Goal: Transaction & Acquisition: Purchase product/service

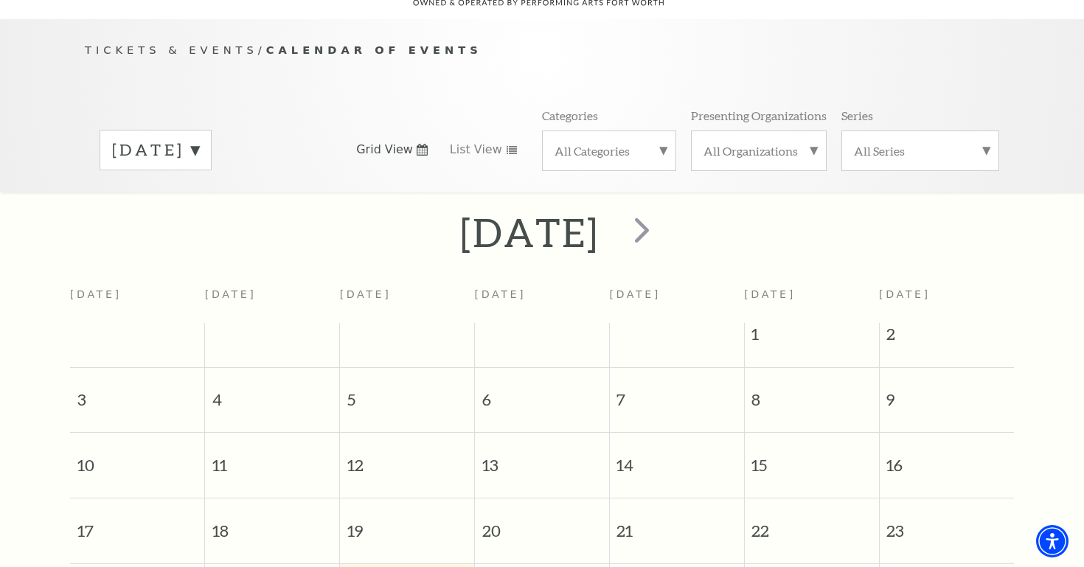
click at [199, 139] on label "August 2025" at bounding box center [155, 150] width 87 height 23
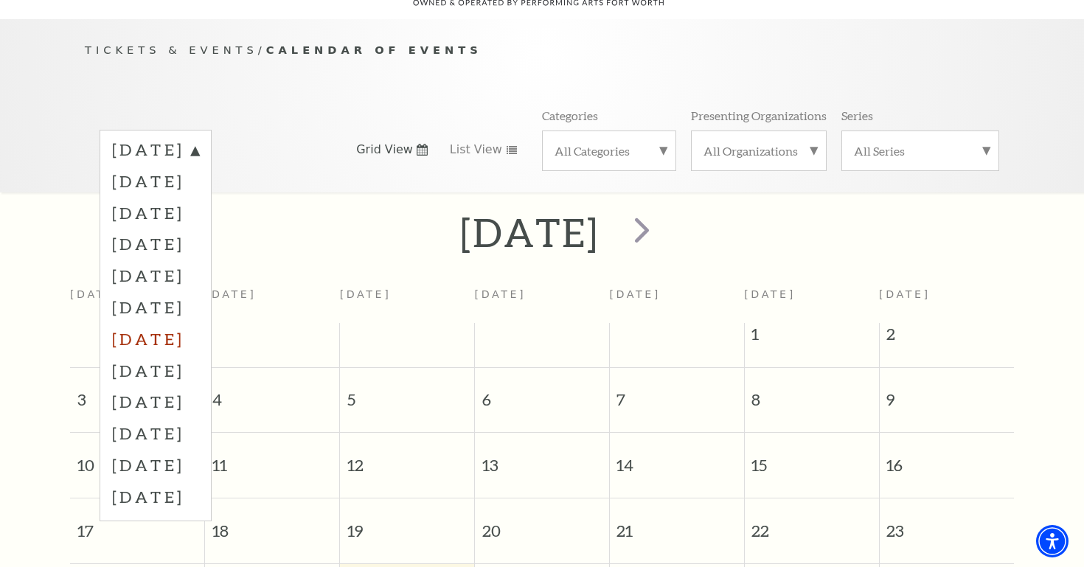
click at [199, 323] on label "February 2026" at bounding box center [155, 339] width 87 height 32
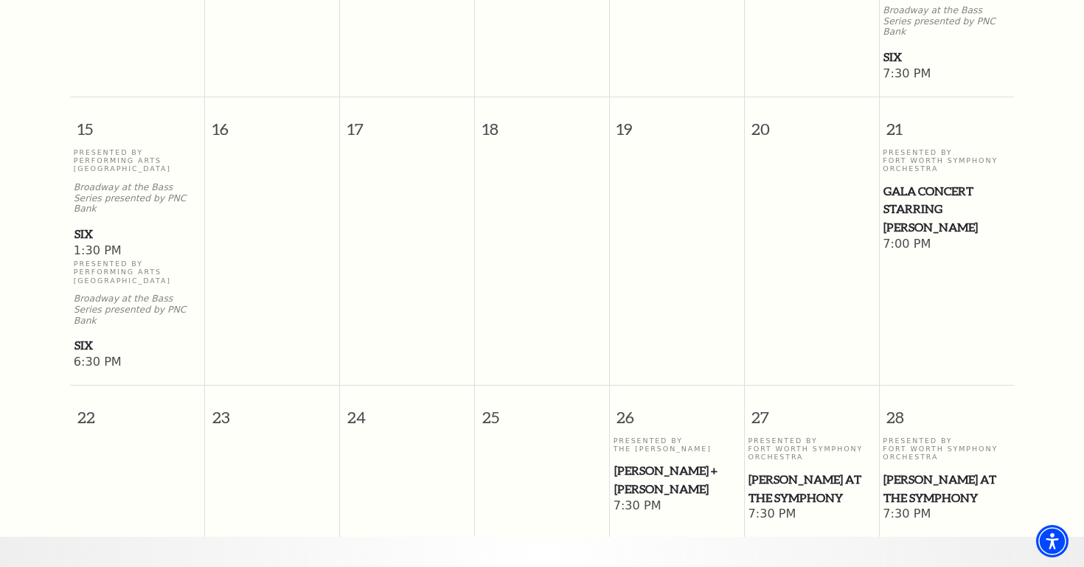
scroll to position [455, 0]
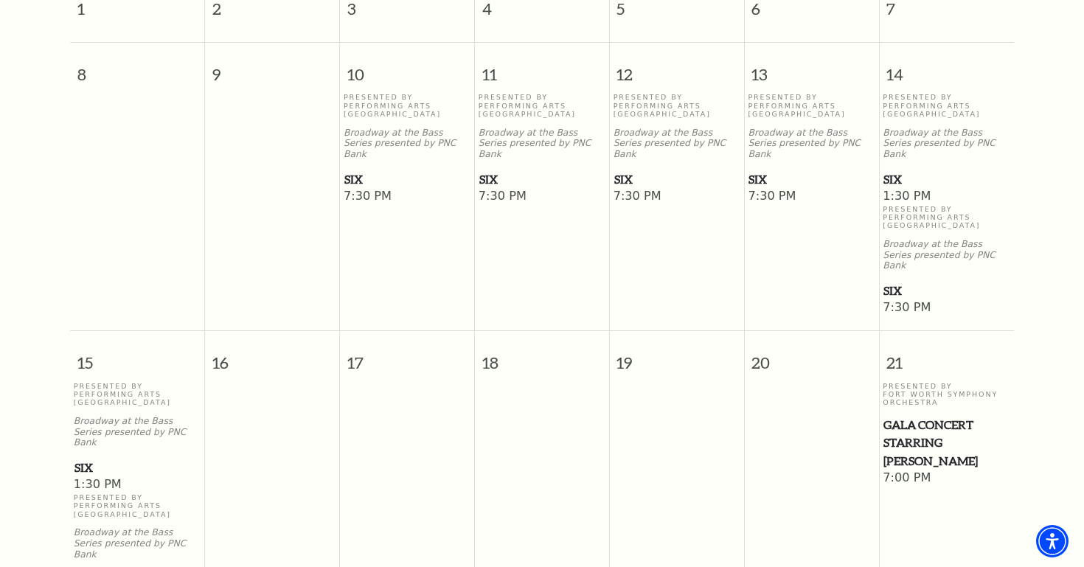
click at [361, 170] on span "SIX" at bounding box center [406, 179] width 125 height 18
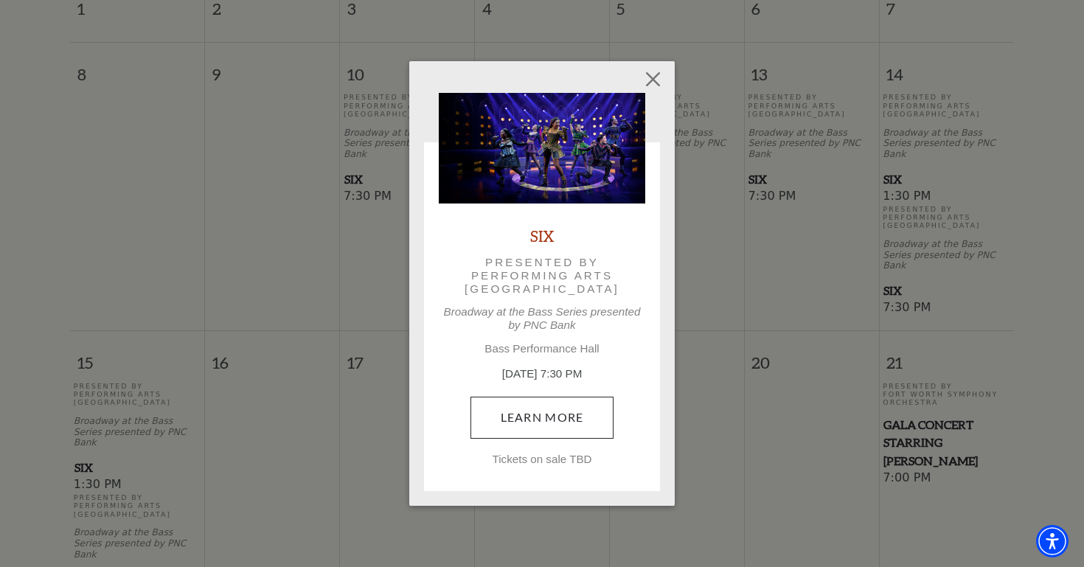
click at [552, 422] on link "Learn More" at bounding box center [542, 417] width 144 height 41
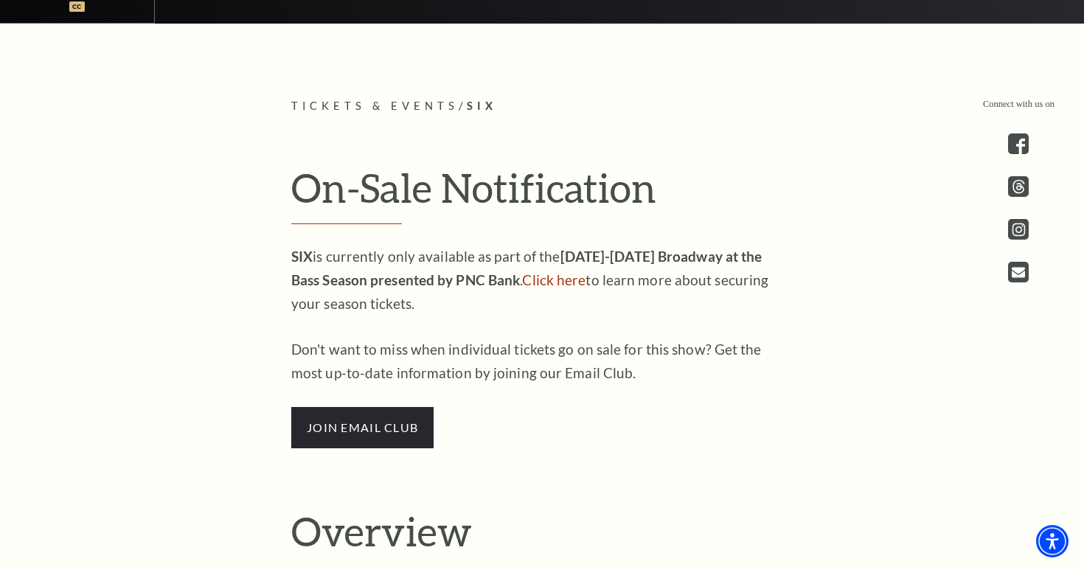
scroll to position [698, 0]
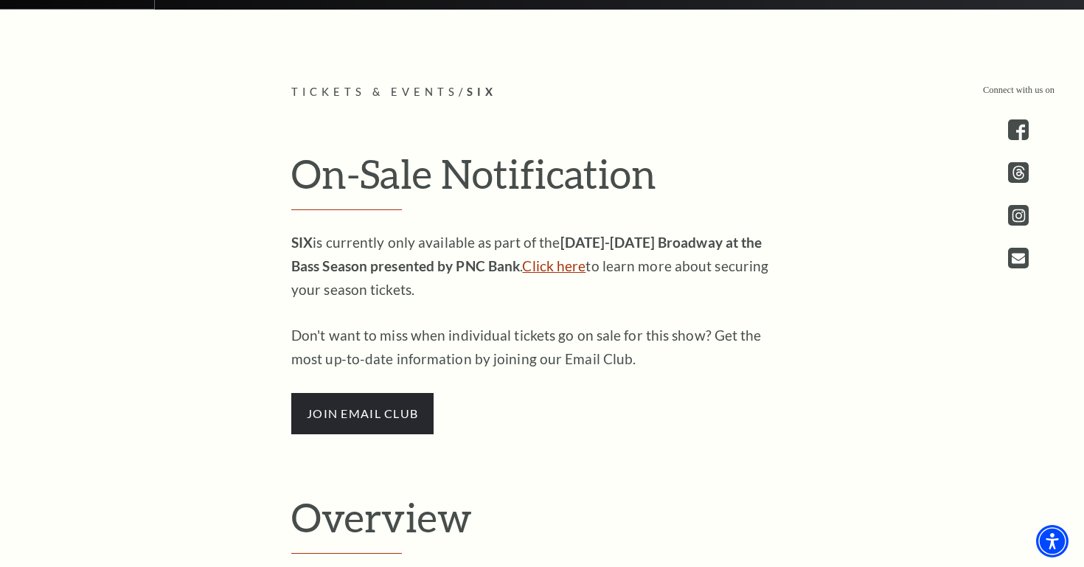
click at [535, 274] on link "Click here" at bounding box center [553, 265] width 63 height 17
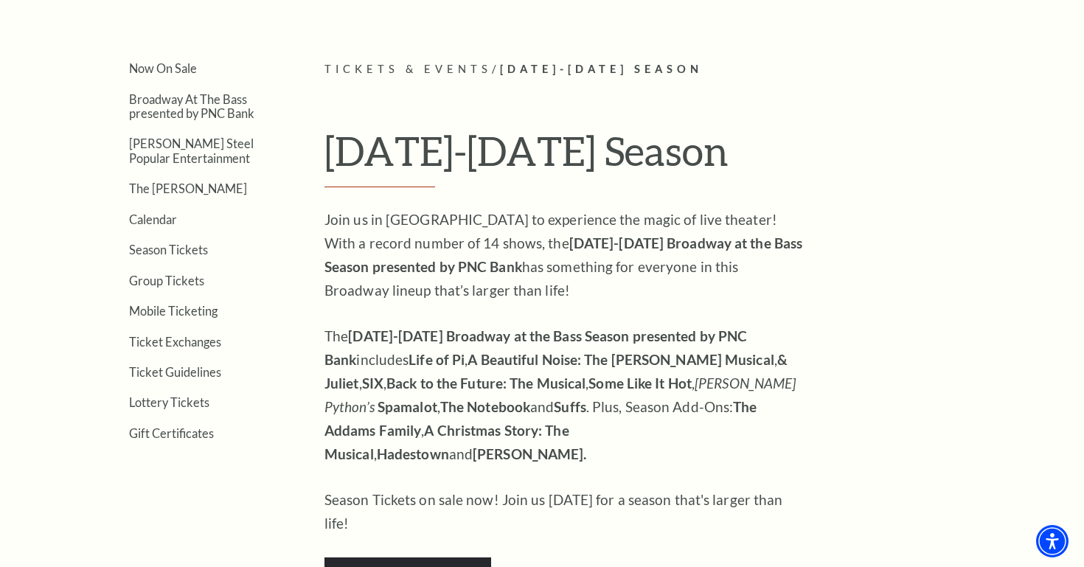
scroll to position [355, 0]
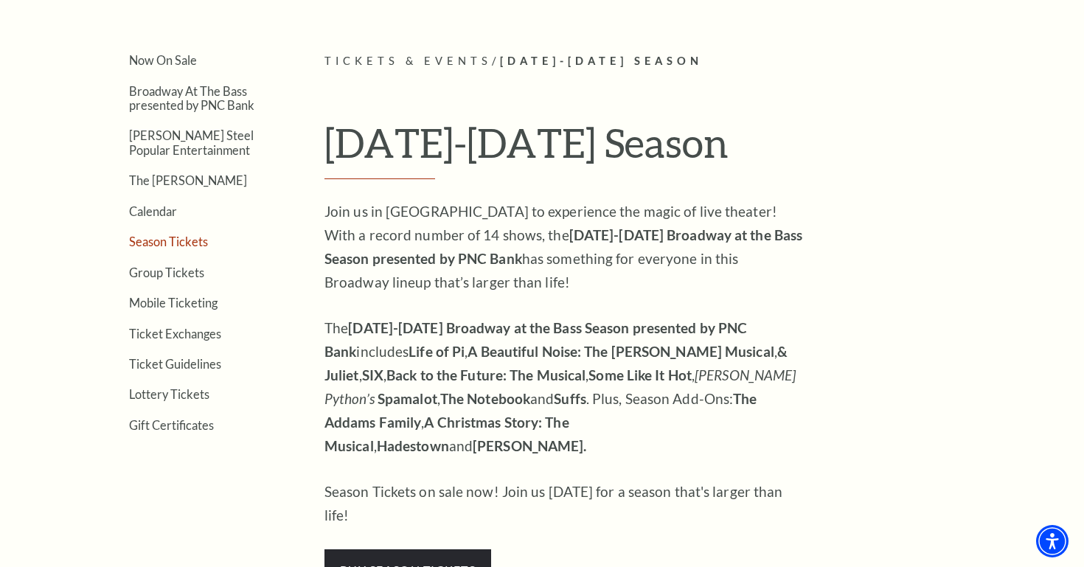
click at [189, 240] on link "Season Tickets" at bounding box center [168, 241] width 79 height 14
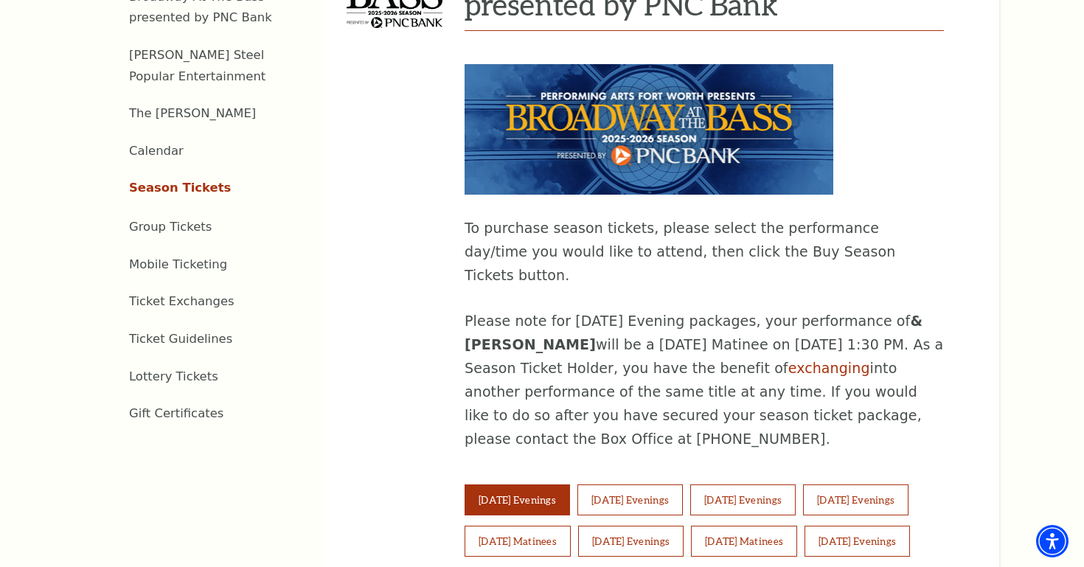
scroll to position [677, 0]
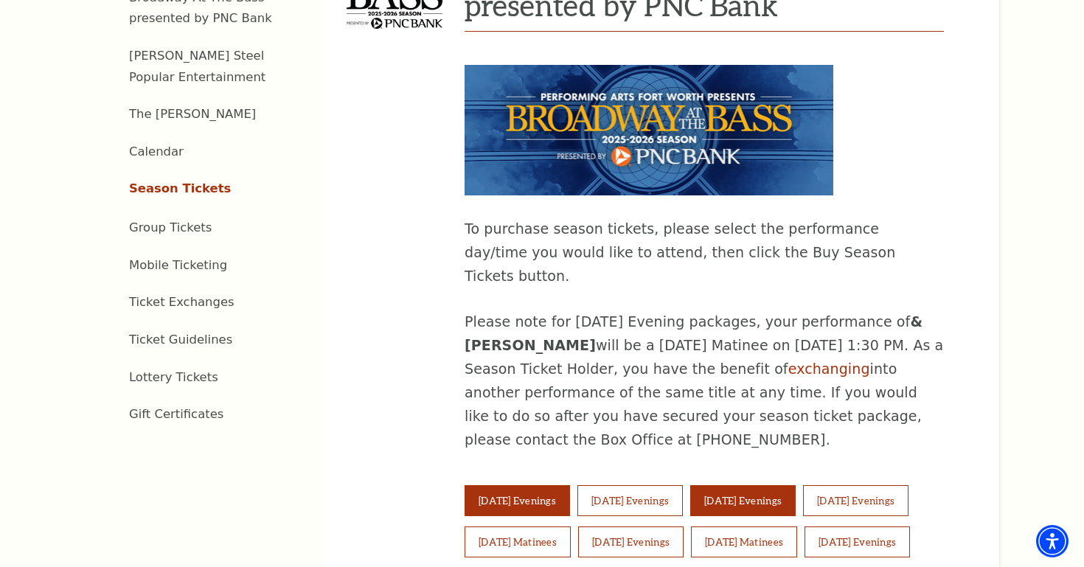
click at [796, 485] on button "Thursday Evenings" at bounding box center [742, 500] width 105 height 31
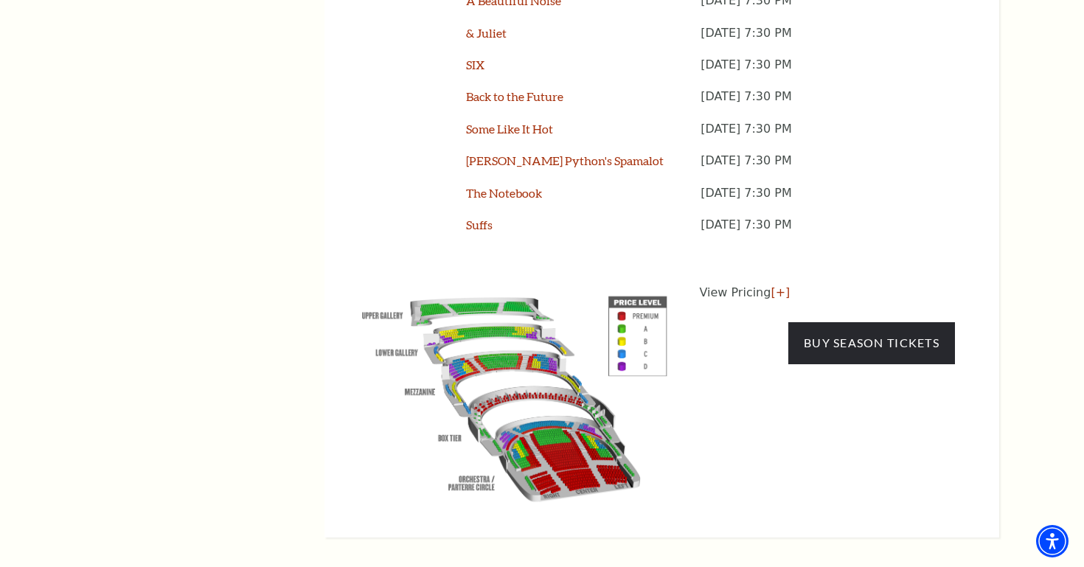
scroll to position [1372, 0]
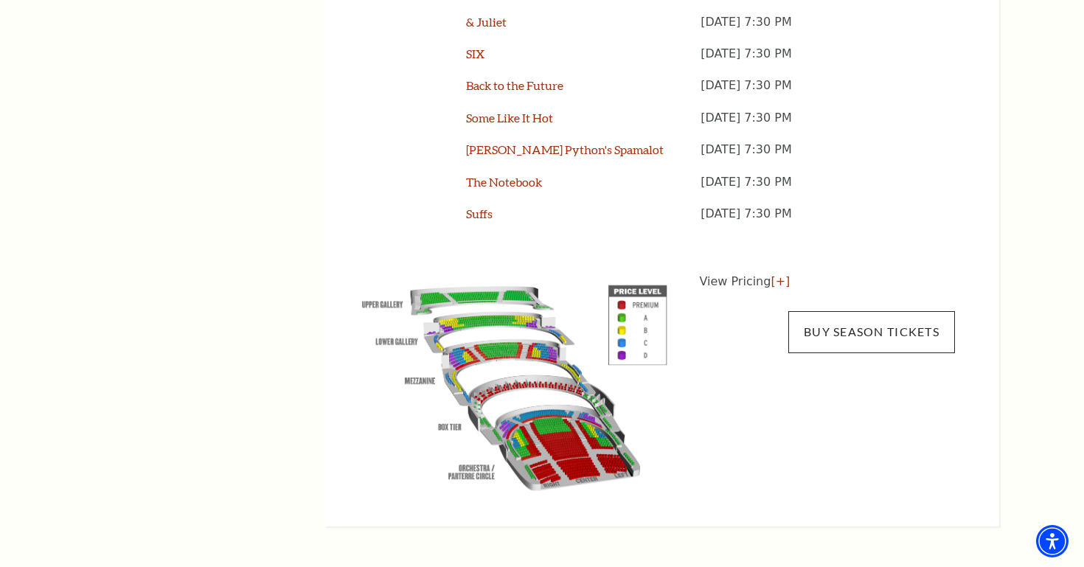
click at [869, 311] on link "Buy Season Tickets" at bounding box center [871, 331] width 167 height 41
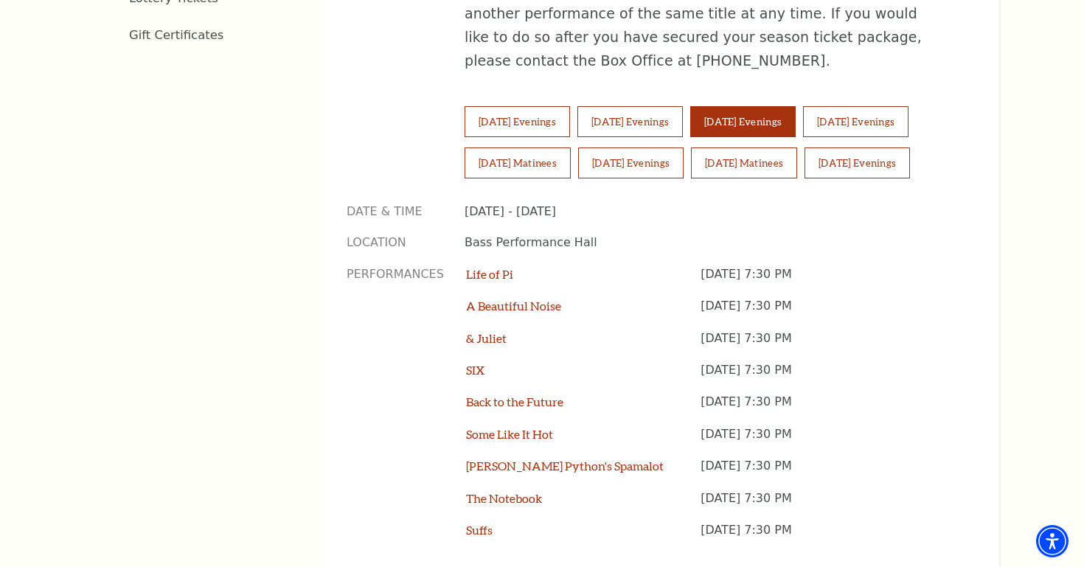
scroll to position [1014, 0]
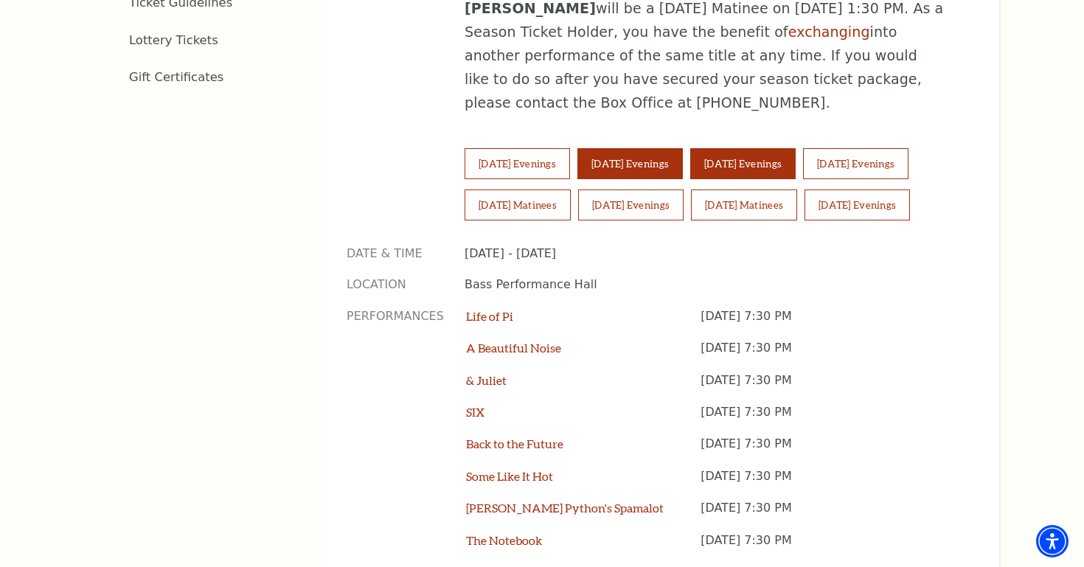
click at [681, 148] on button "Wednesday Evenings" at bounding box center [629, 163] width 105 height 31
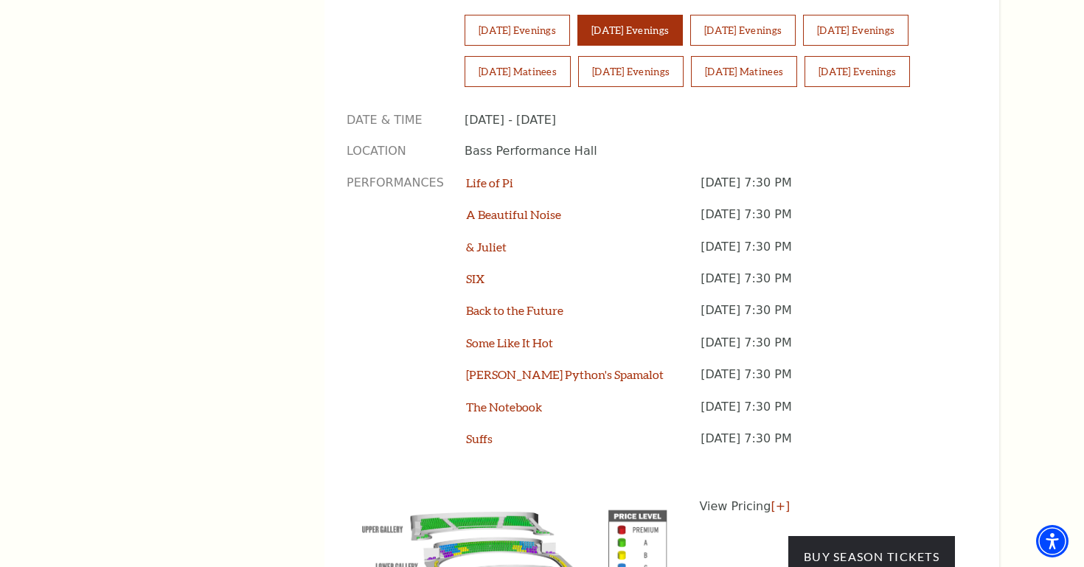
scroll to position [1031, 0]
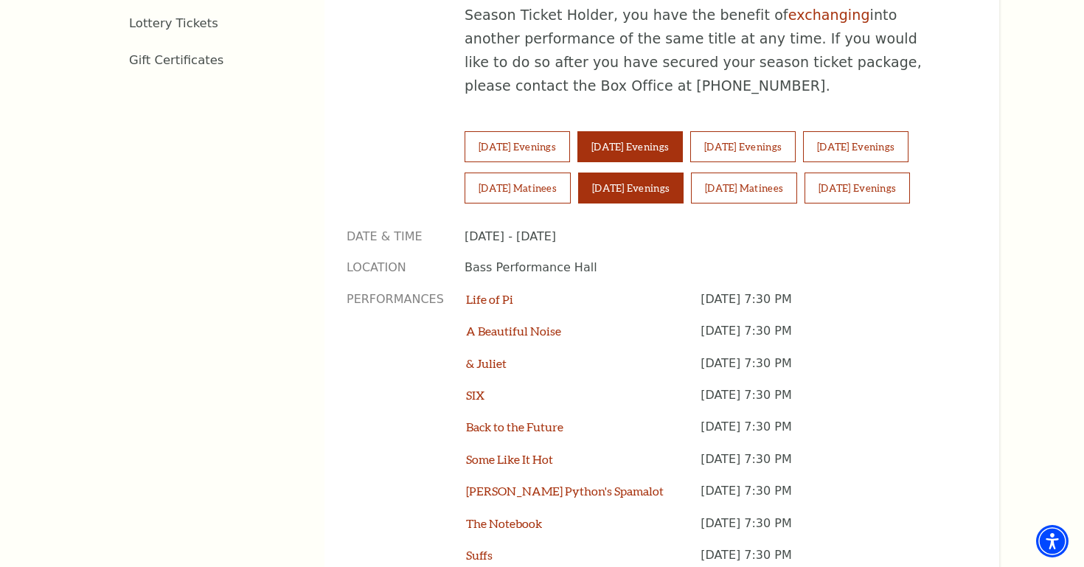
click at [660, 173] on button "Saturday Evenings" at bounding box center [630, 188] width 105 height 31
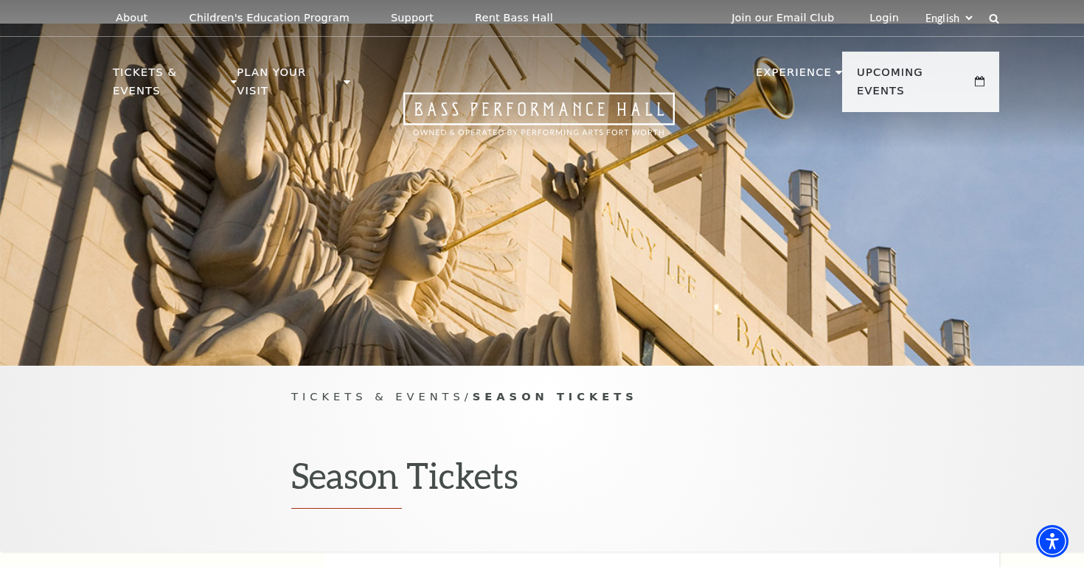
scroll to position [0, 0]
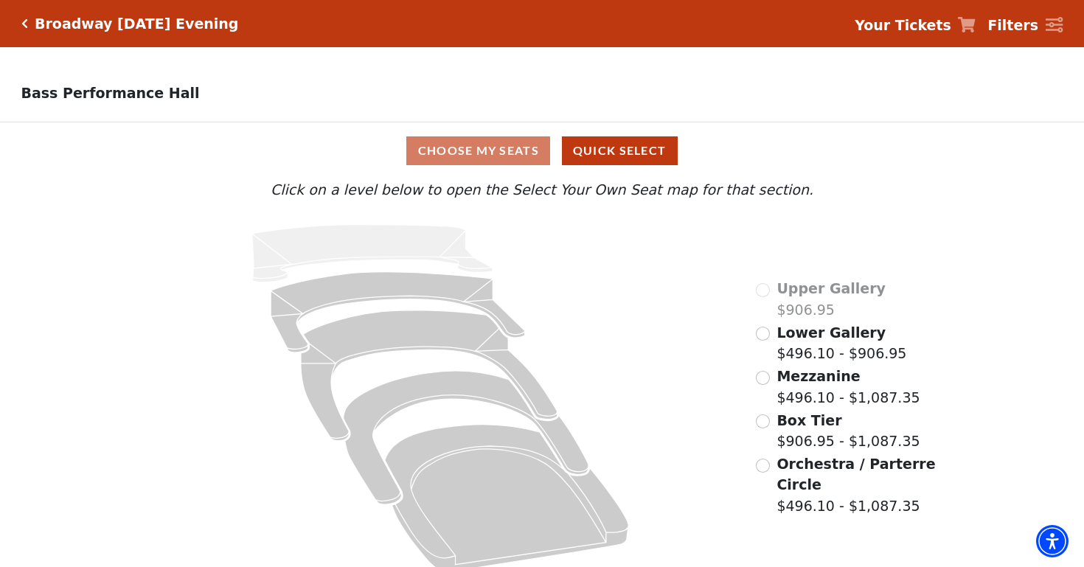
click at [764, 377] on input "Mezzanine$496.10 - $1,087.35\a" at bounding box center [763, 378] width 14 height 14
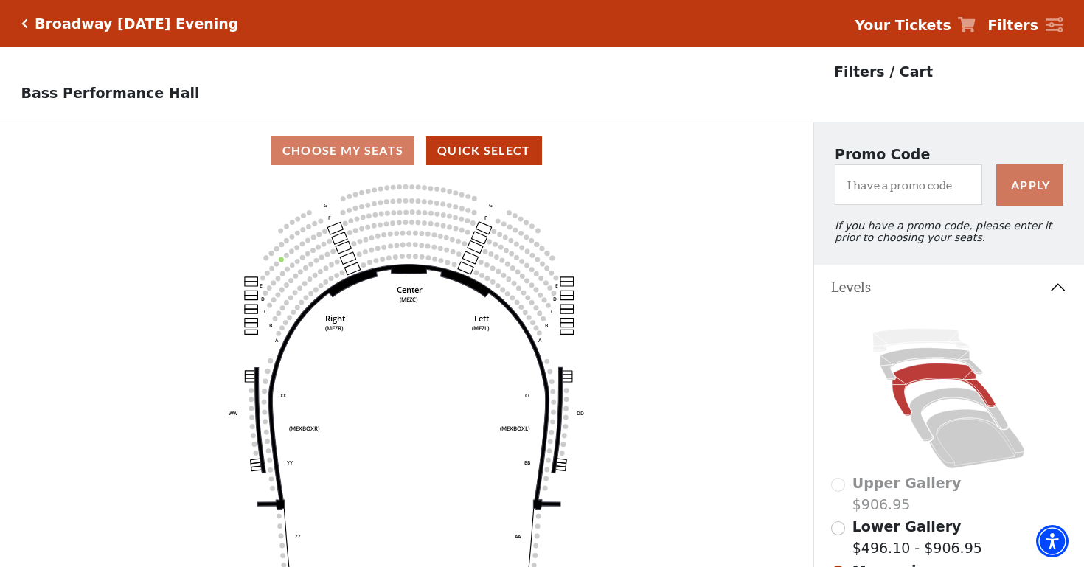
scroll to position [69, 0]
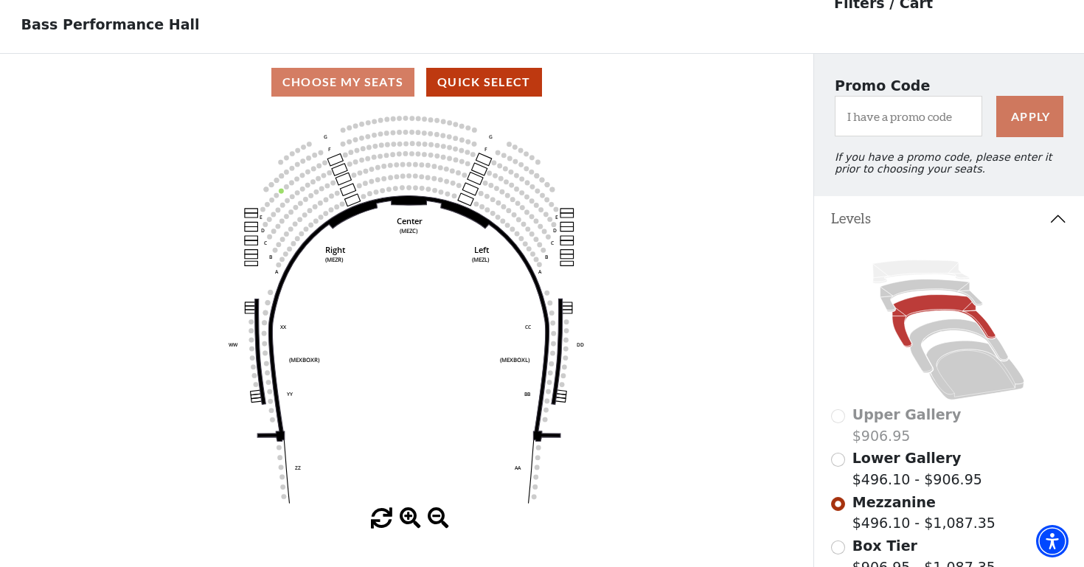
click at [408, 515] on span at bounding box center [410, 518] width 21 height 21
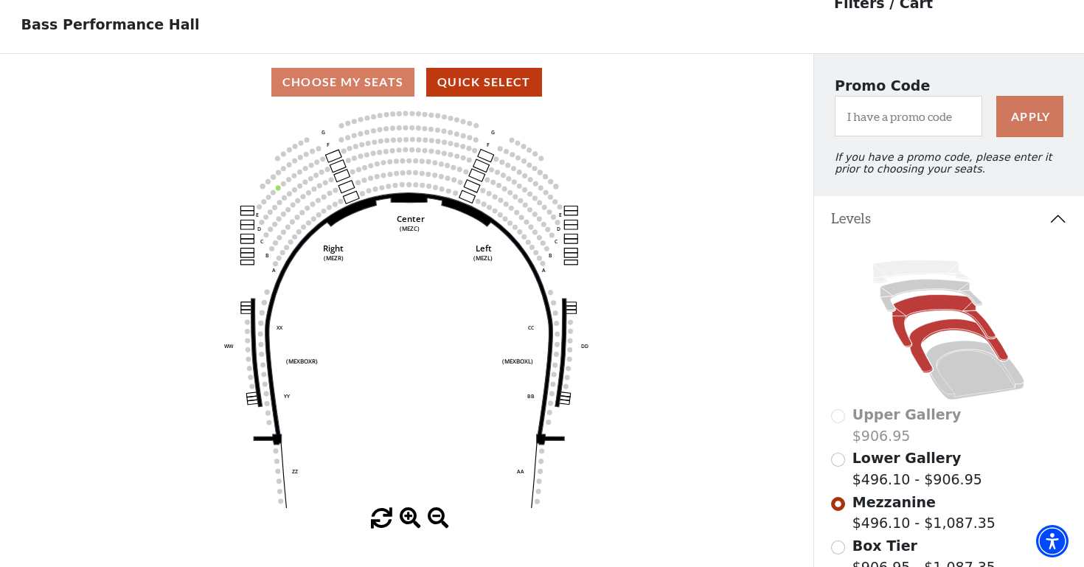
click at [942, 326] on icon at bounding box center [959, 346] width 99 height 54
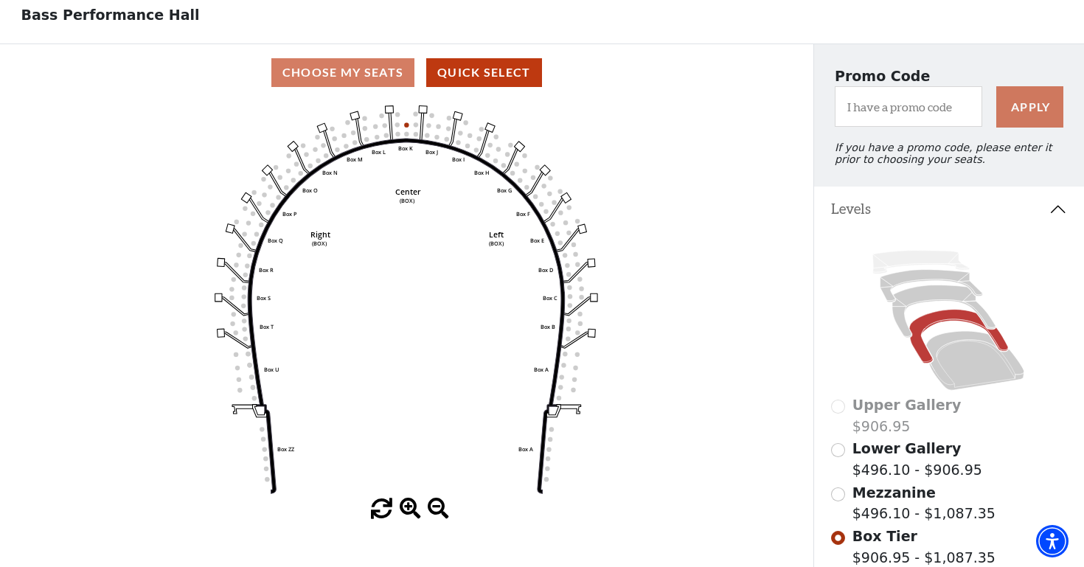
scroll to position [77, 0]
click at [382, 72] on div "Choose My Seats Quick Select" at bounding box center [406, 73] width 813 height 29
click at [369, 72] on div "Choose My Seats Quick Select" at bounding box center [406, 73] width 813 height 29
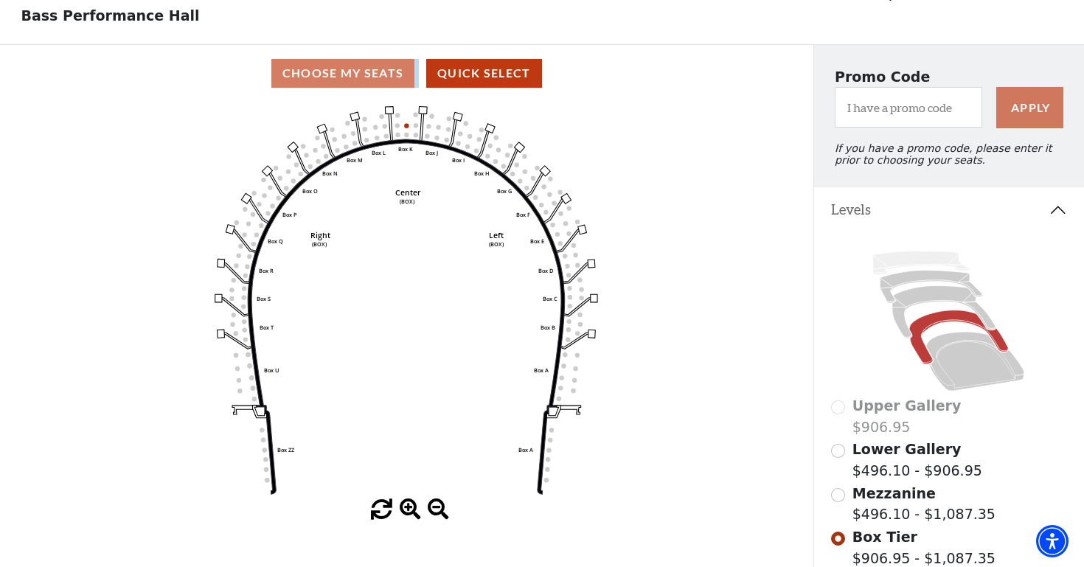
click at [369, 72] on div "Choose My Seats Quick Select" at bounding box center [406, 73] width 813 height 29
click at [406, 508] on span at bounding box center [410, 509] width 21 height 21
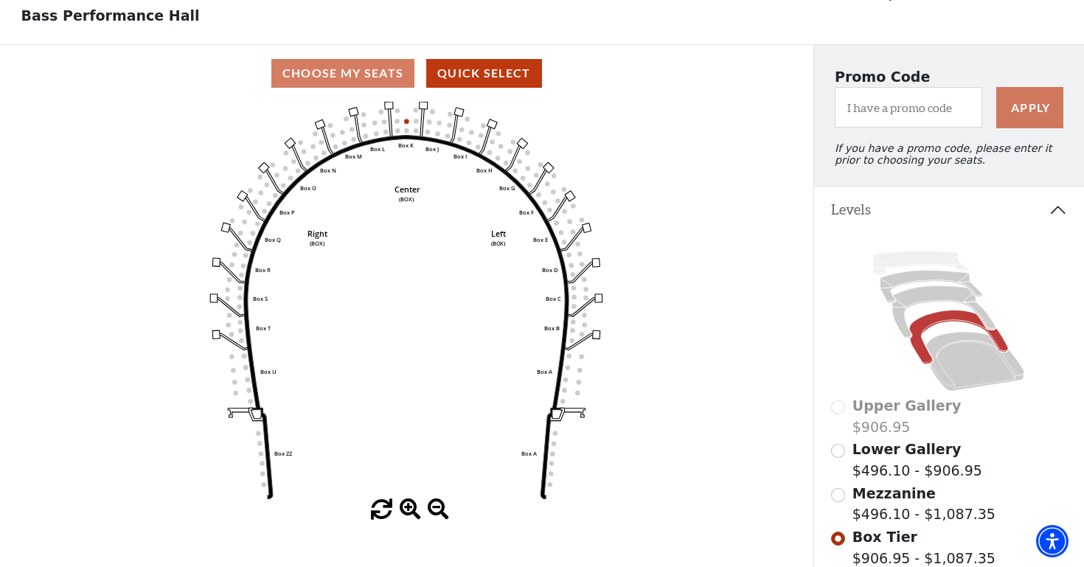
click at [406, 508] on span at bounding box center [410, 509] width 21 height 21
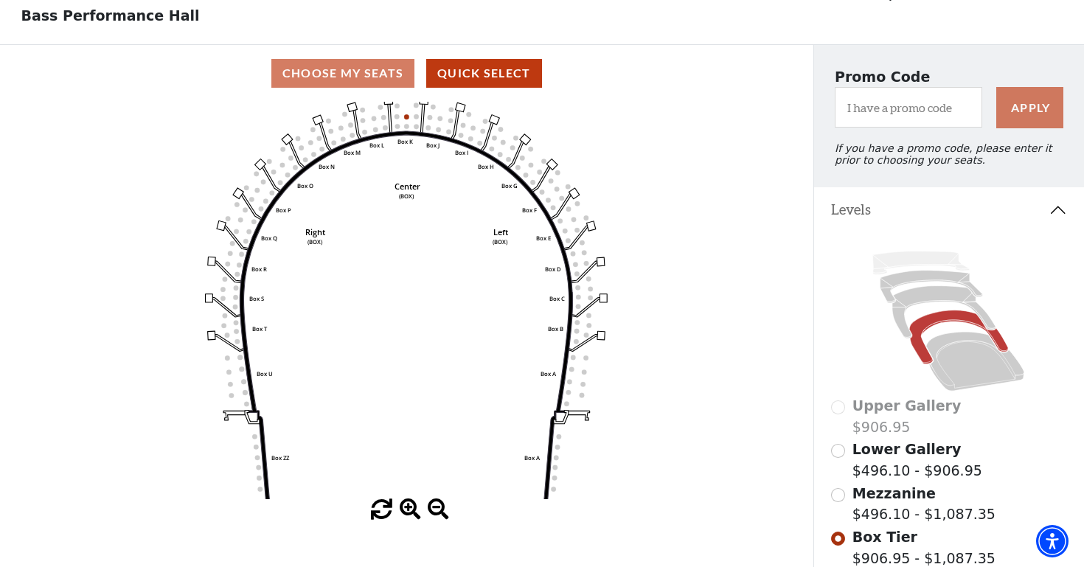
click at [406, 508] on span at bounding box center [410, 509] width 21 height 21
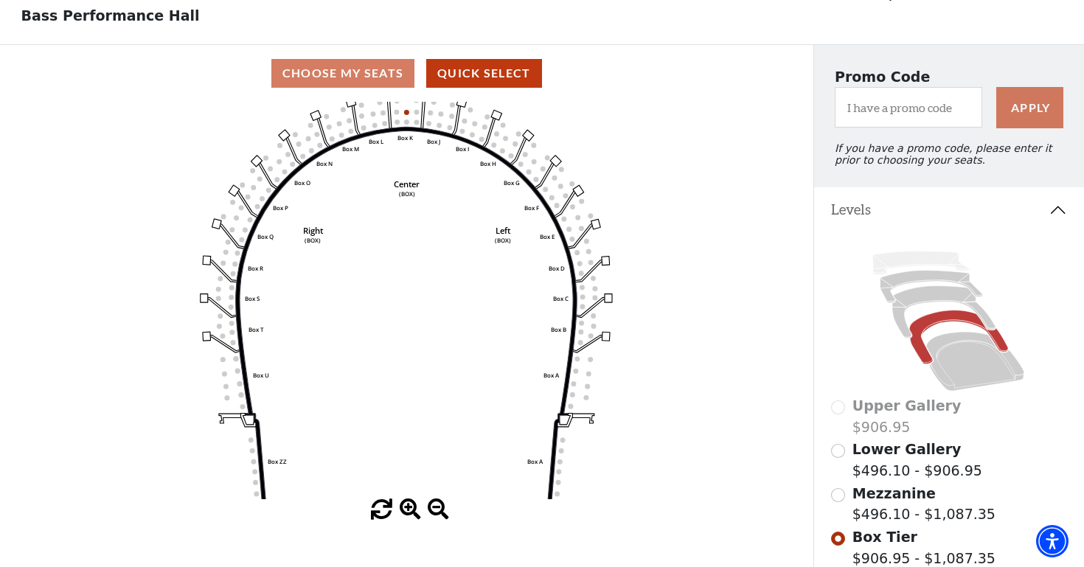
click at [406, 508] on span at bounding box center [410, 509] width 21 height 21
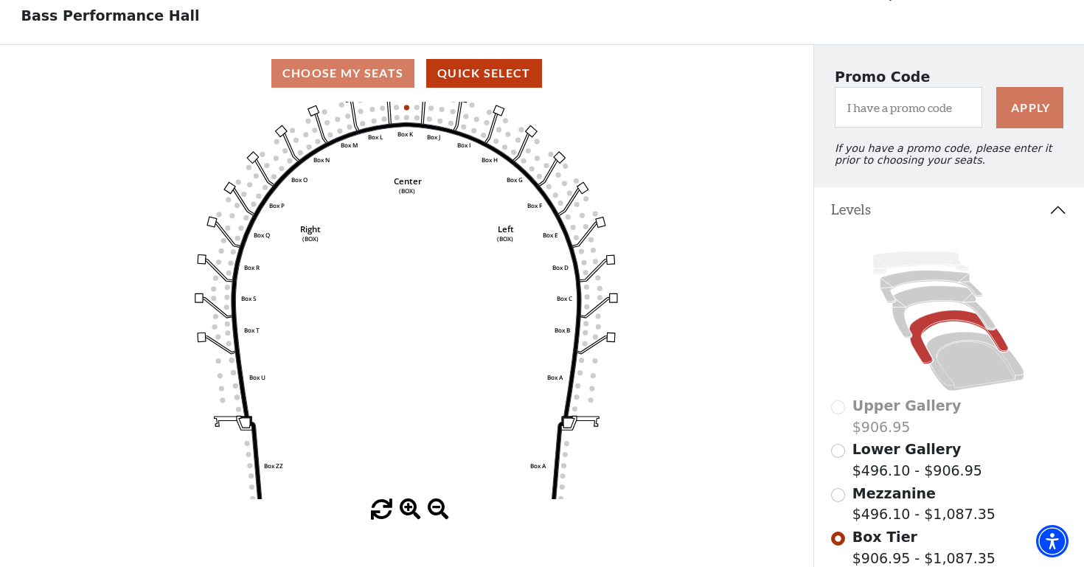
click at [406, 508] on span at bounding box center [410, 509] width 21 height 21
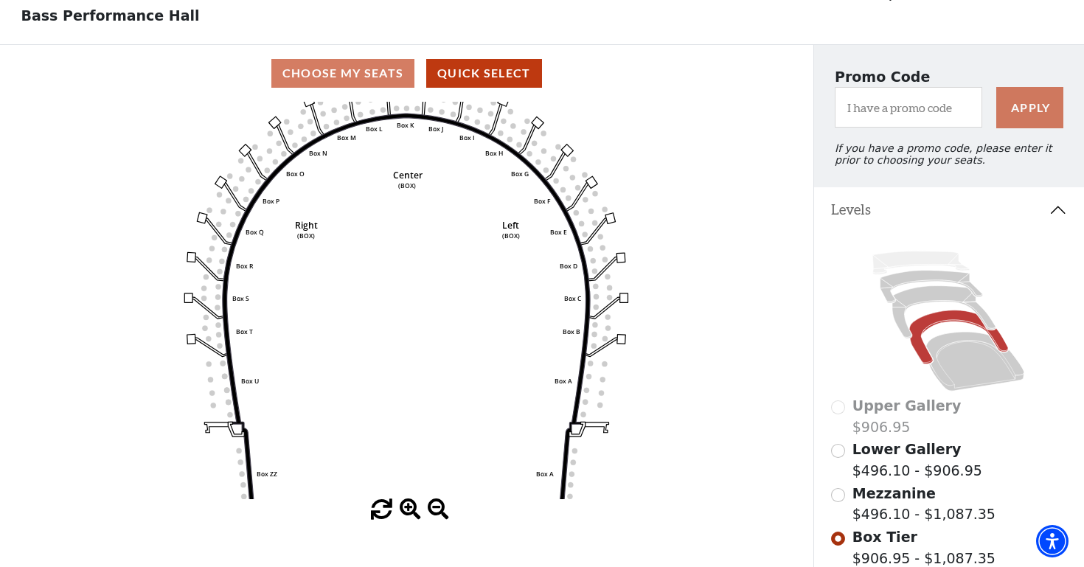
click at [406, 508] on span at bounding box center [410, 509] width 21 height 21
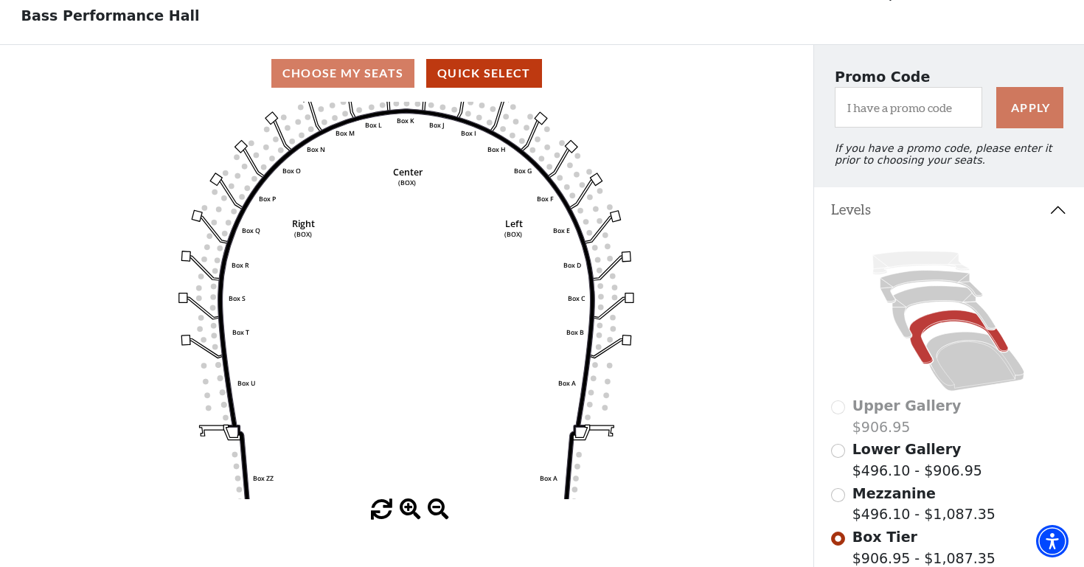
click at [406, 508] on span at bounding box center [410, 509] width 21 height 21
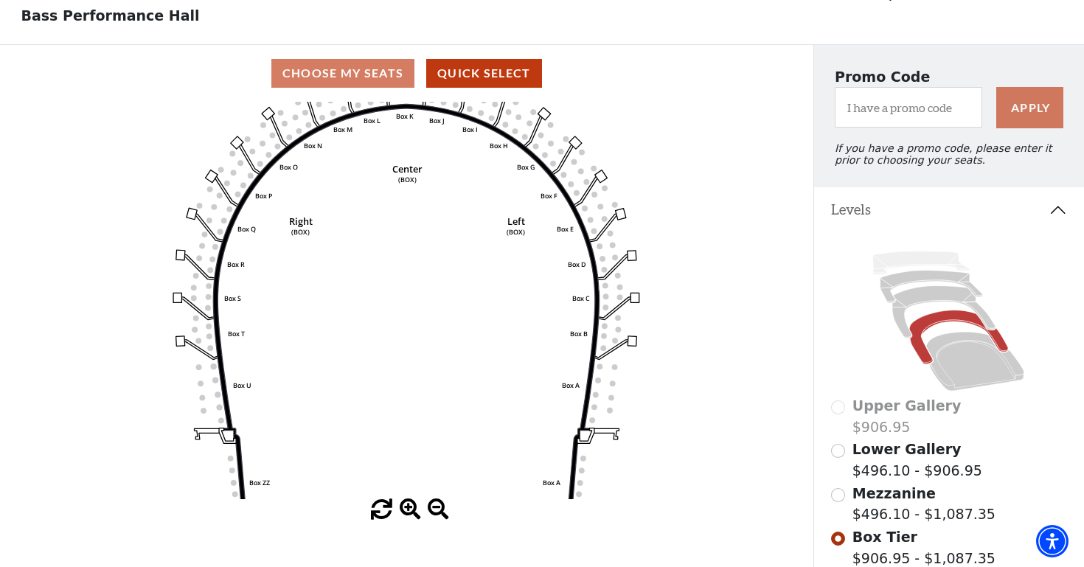
click at [406, 508] on span at bounding box center [410, 509] width 21 height 21
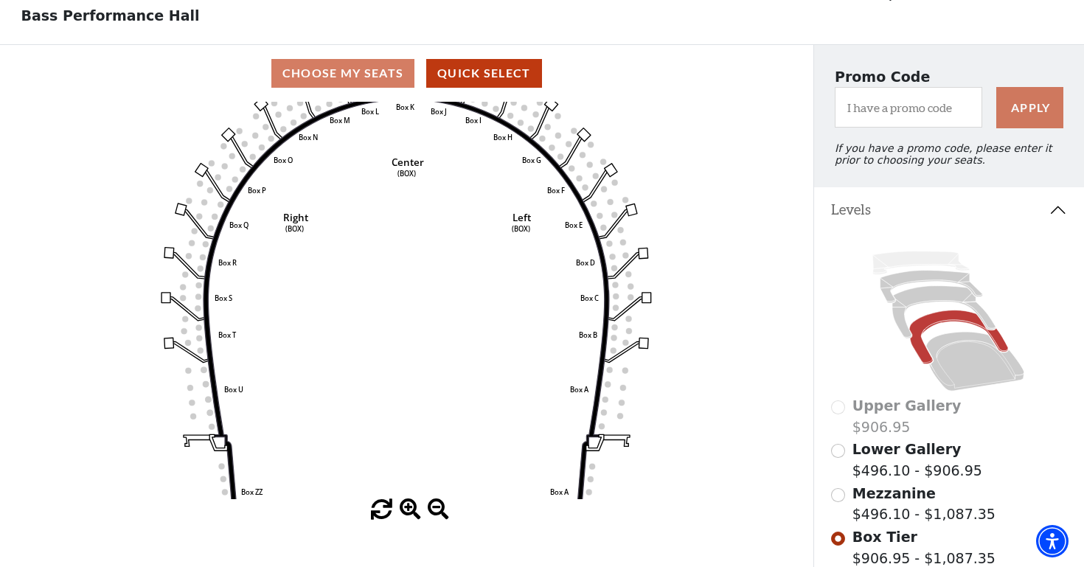
click at [406, 508] on span at bounding box center [410, 509] width 21 height 21
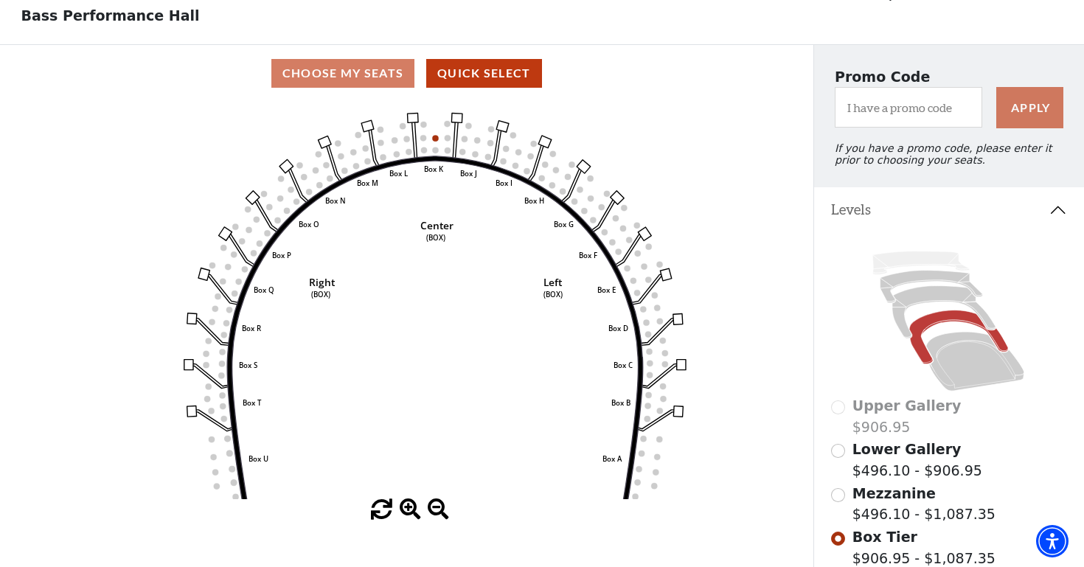
drag, startPoint x: 439, startPoint y: 237, endPoint x: 468, endPoint y: 303, distance: 72.3
click at [468, 304] on icon "Left (BOX) Right (BOX) Center (BOX) Box ZZ Box U Box T Box S Box R Box Q Box P …" at bounding box center [406, 300] width 731 height 397
click at [407, 141] on circle at bounding box center [407, 139] width 6 height 6
click at [396, 139] on circle at bounding box center [395, 140] width 6 height 6
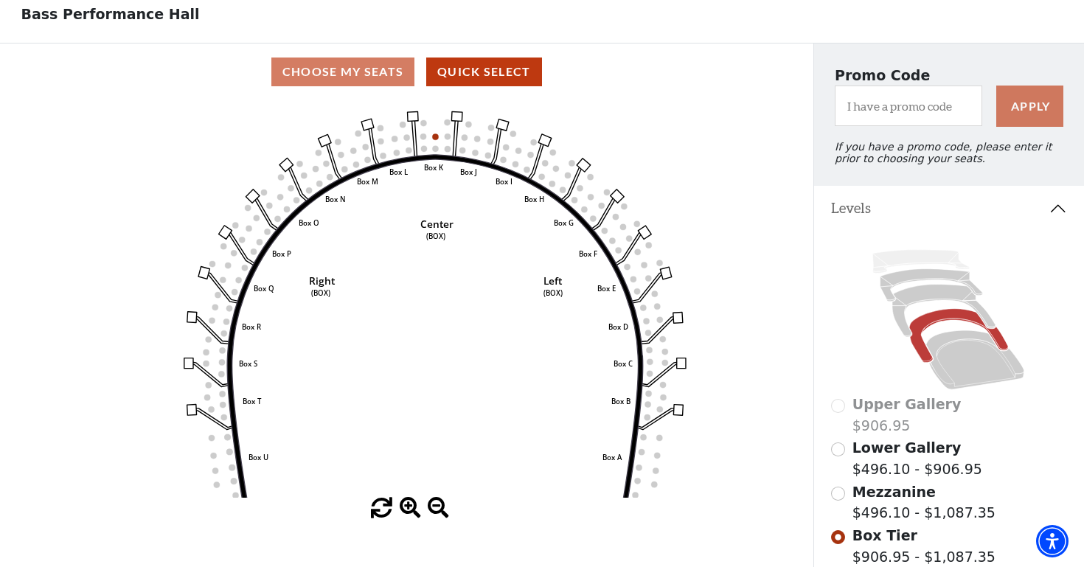
scroll to position [80, 0]
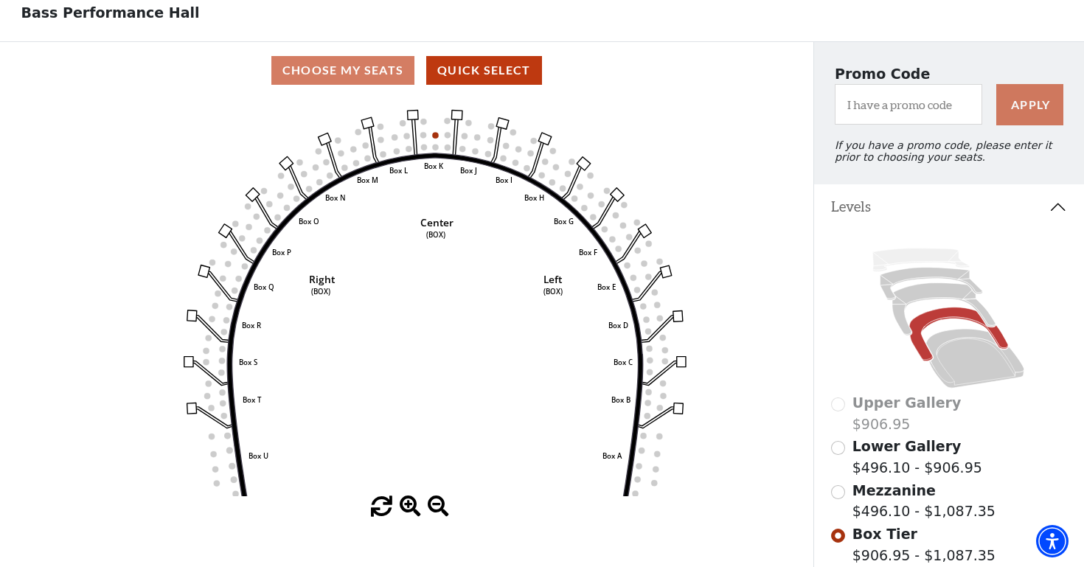
click at [838, 490] on input "Mezzanine$496.10 - $1,087.35\a" at bounding box center [838, 492] width 14 height 14
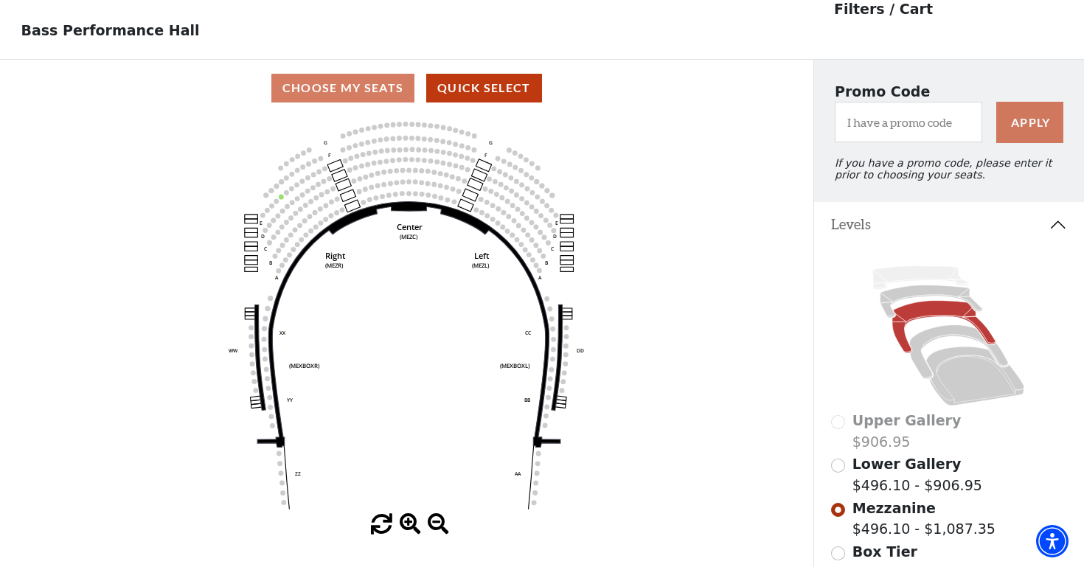
scroll to position [69, 0]
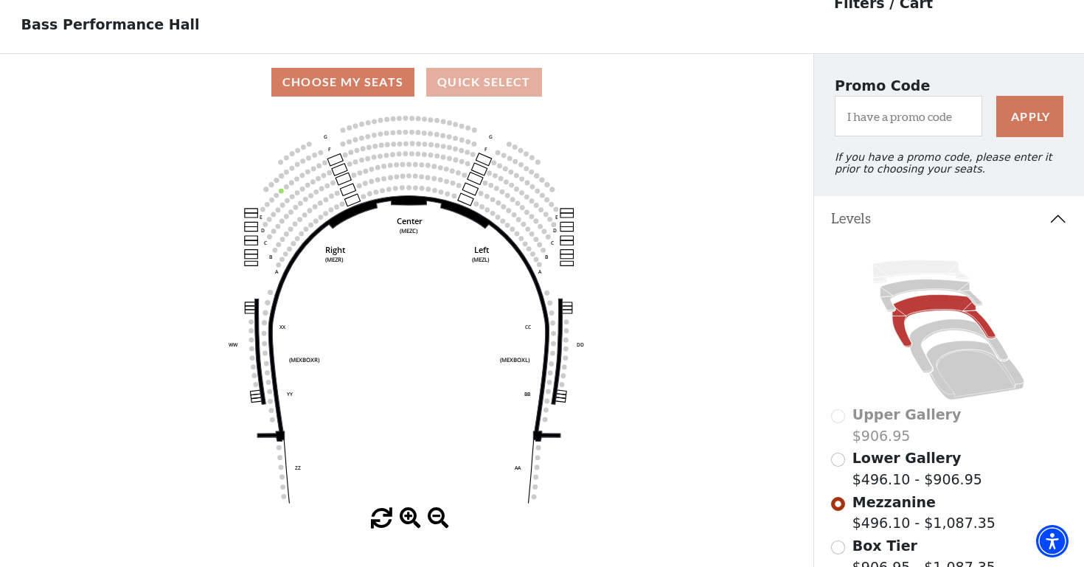
click at [509, 82] on button "Quick Select" at bounding box center [484, 82] width 116 height 29
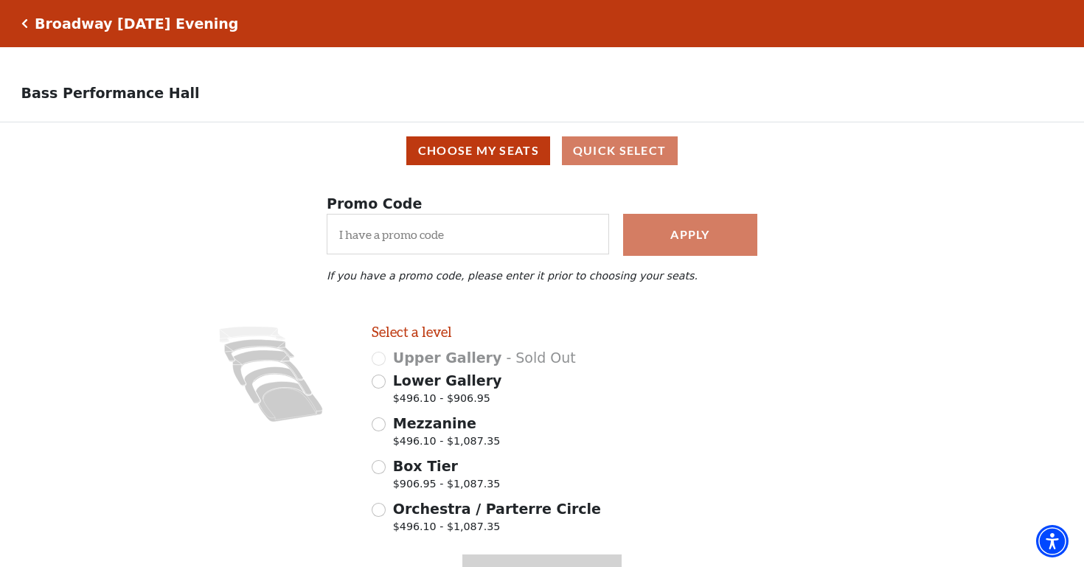
click at [381, 423] on input "Mezzanine $496.10 - $1,087.35" at bounding box center [379, 424] width 14 height 14
radio input "true"
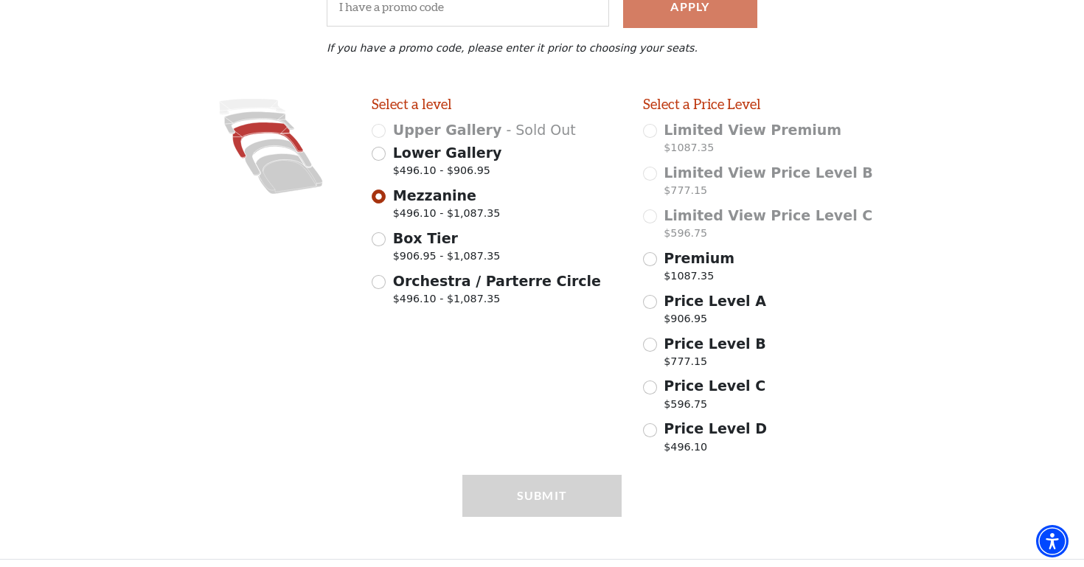
scroll to position [230, 0]
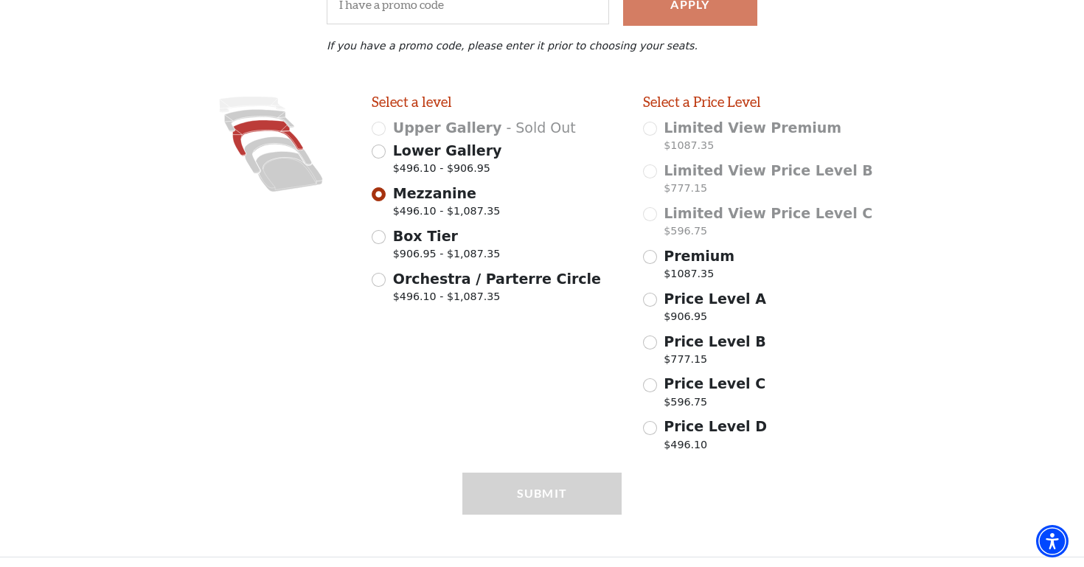
click at [381, 237] on input "Box Tier $906.95 - $1,087.35" at bounding box center [379, 237] width 14 height 14
radio input "true"
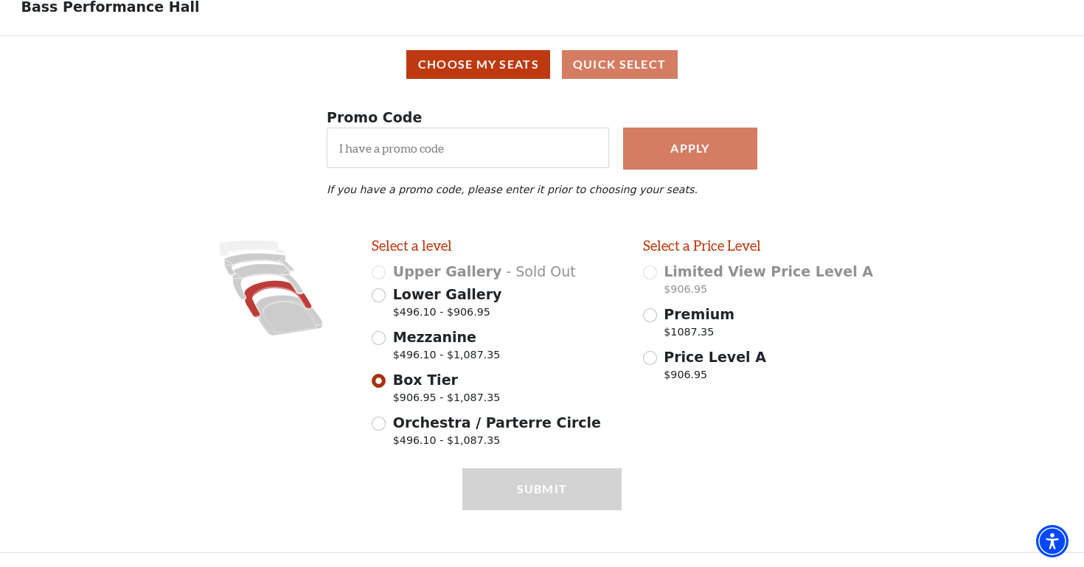
scroll to position [83, 0]
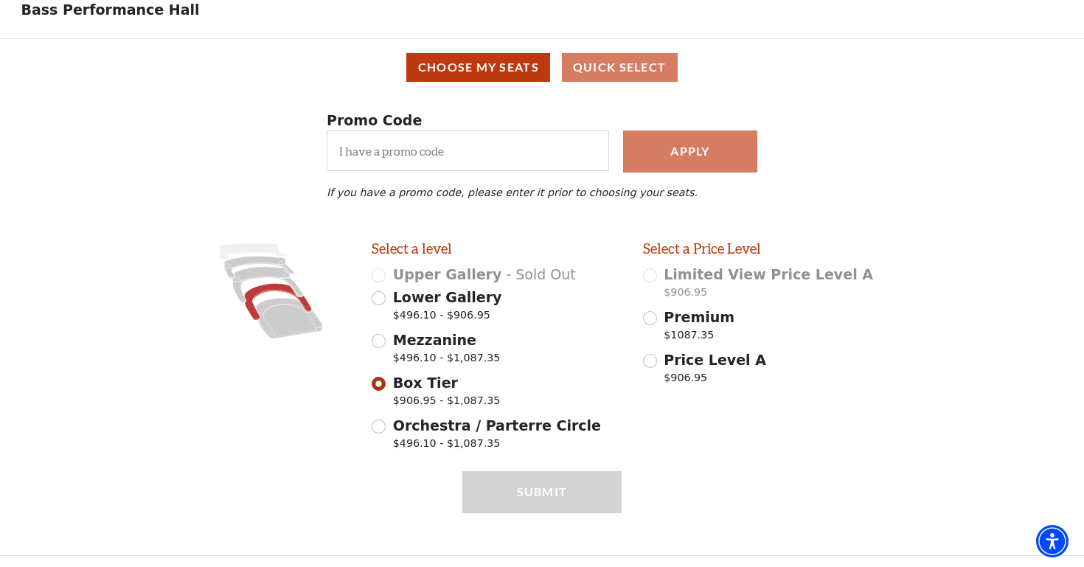
click at [652, 358] on input "Price Level A $906.95" at bounding box center [650, 361] width 14 height 14
radio input "true"
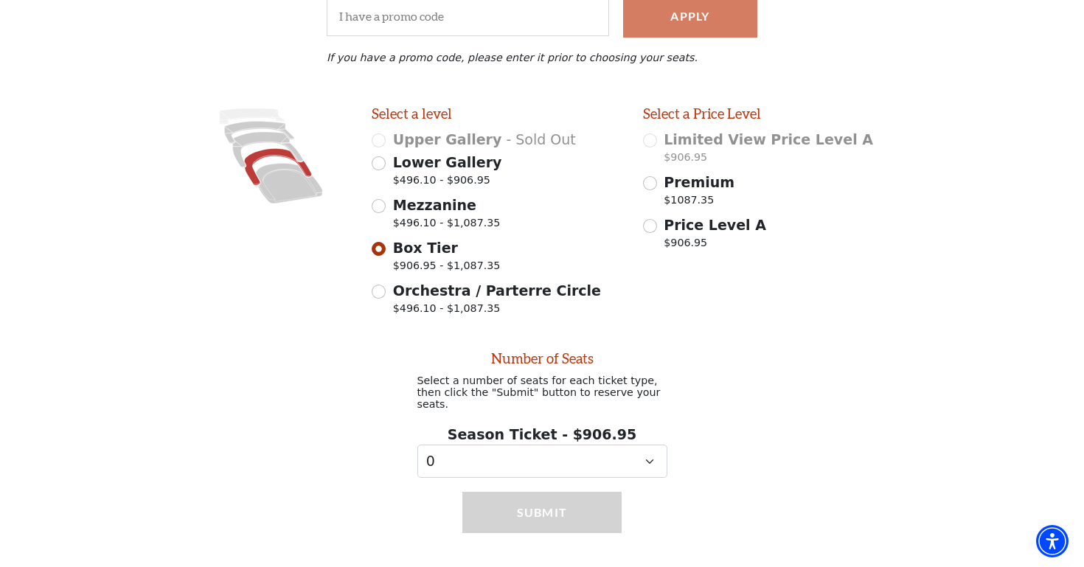
scroll to position [227, 0]
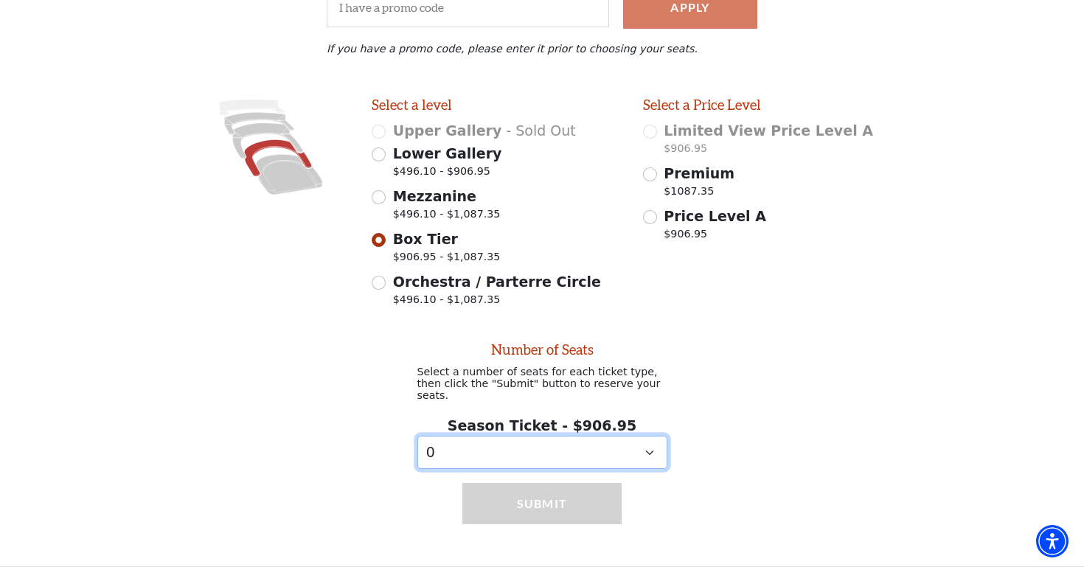
select select "2"
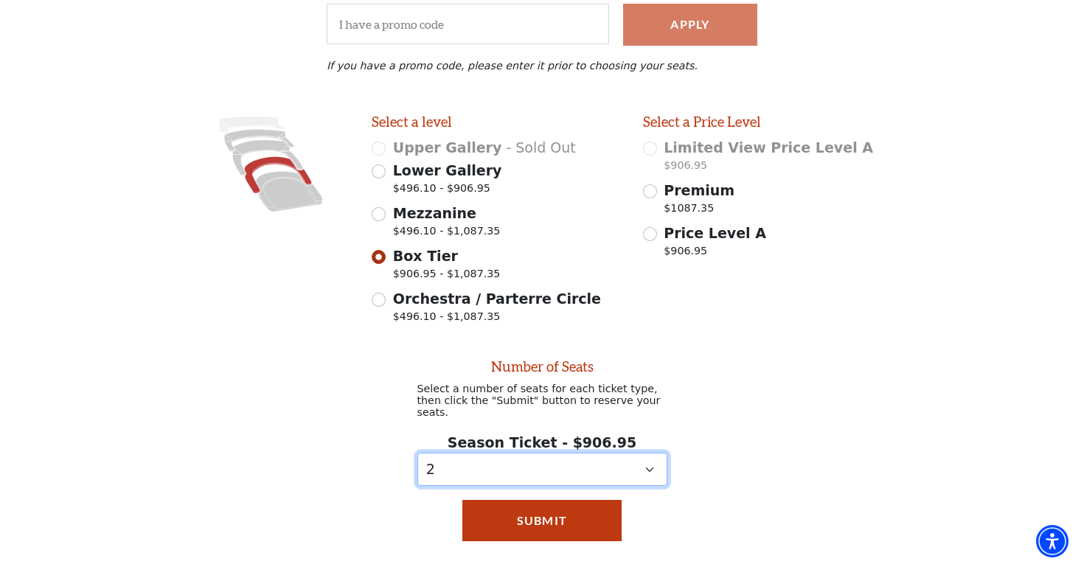
scroll to position [212, 0]
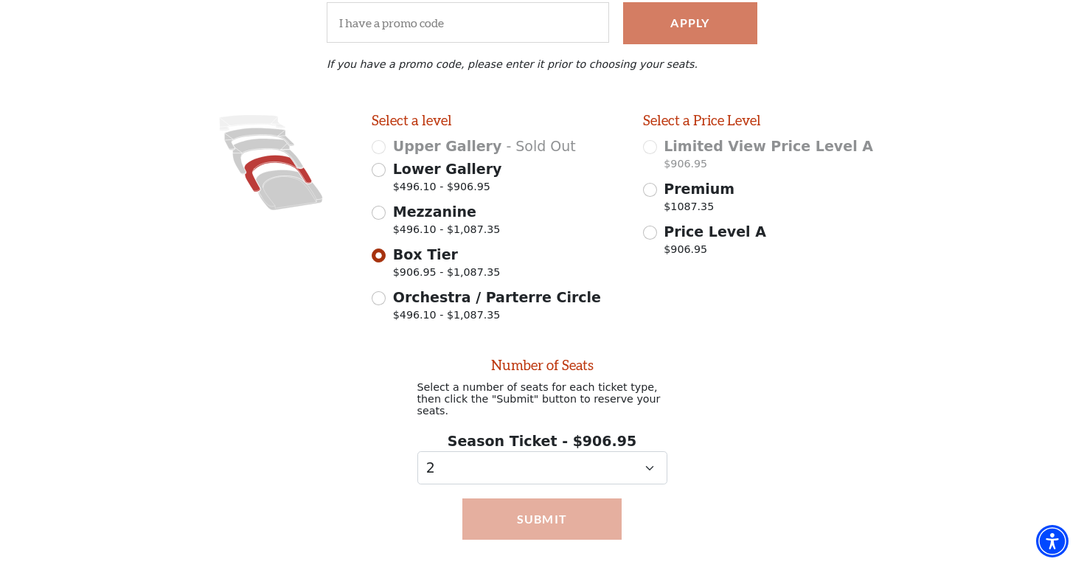
click at [579, 504] on button "Submit" at bounding box center [542, 518] width 160 height 41
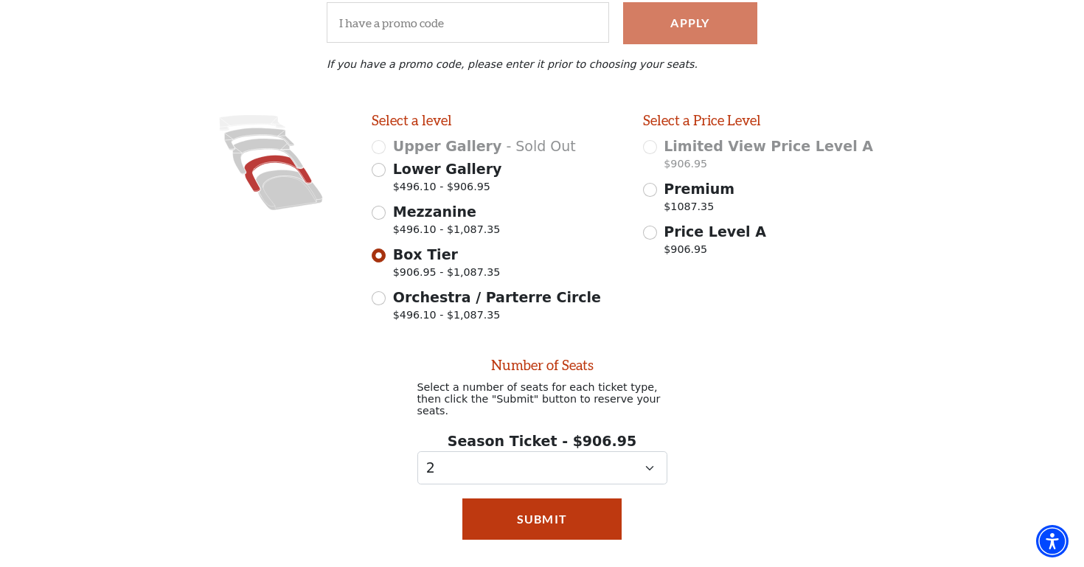
click at [653, 229] on input "Price Level A $906.95" at bounding box center [650, 233] width 14 height 14
radio input "true"
click at [656, 187] on input "Premium $1087.35" at bounding box center [650, 190] width 14 height 14
radio input "true"
select select "0"
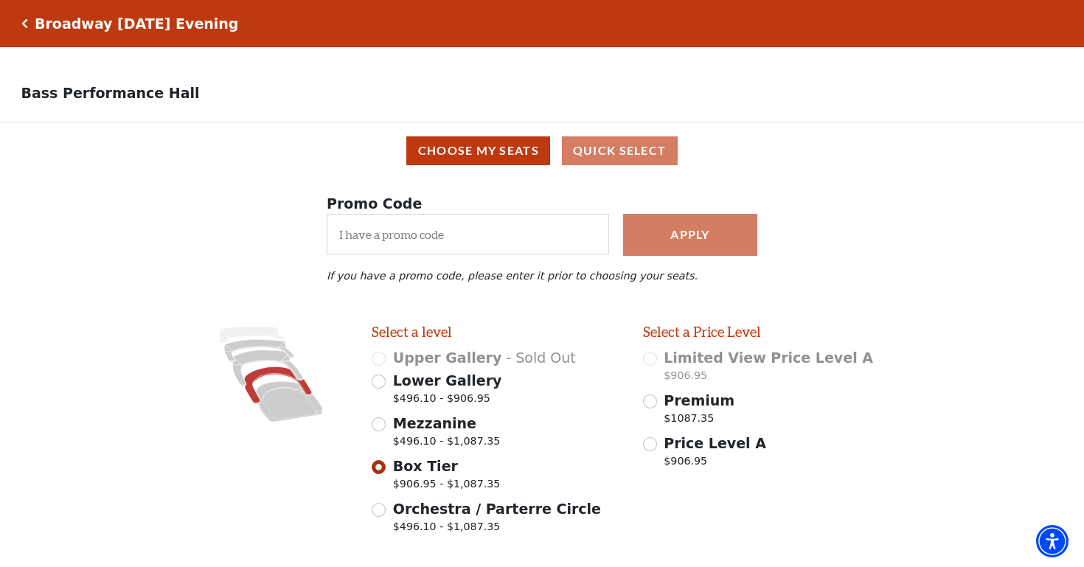
scroll to position [0, 0]
click at [381, 382] on input "Lower Gallery $496.10 - $906.95" at bounding box center [379, 382] width 14 height 14
radio input "true"
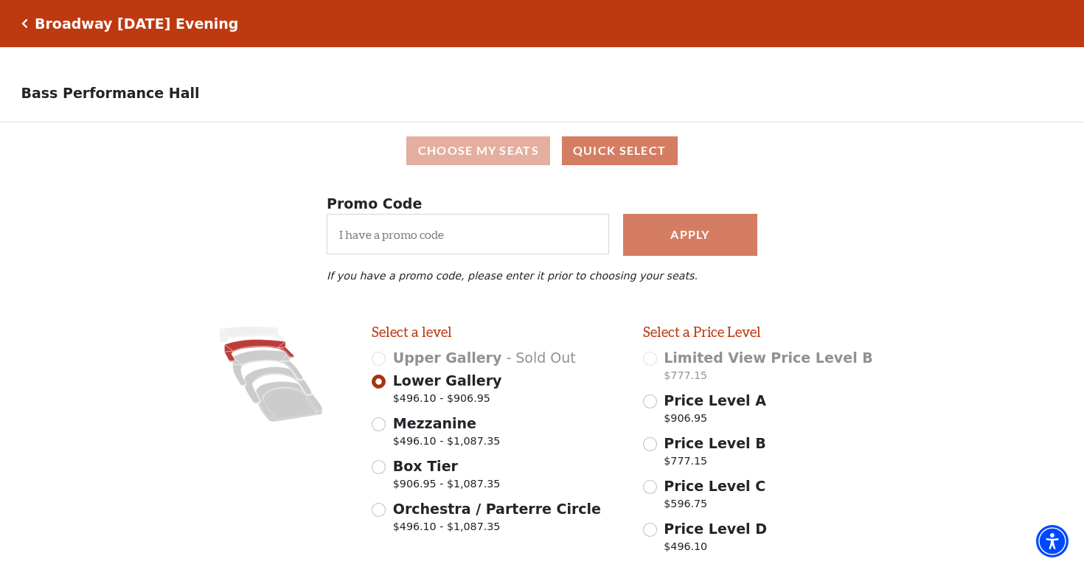
click at [460, 145] on button "Choose My Seats" at bounding box center [478, 150] width 144 height 29
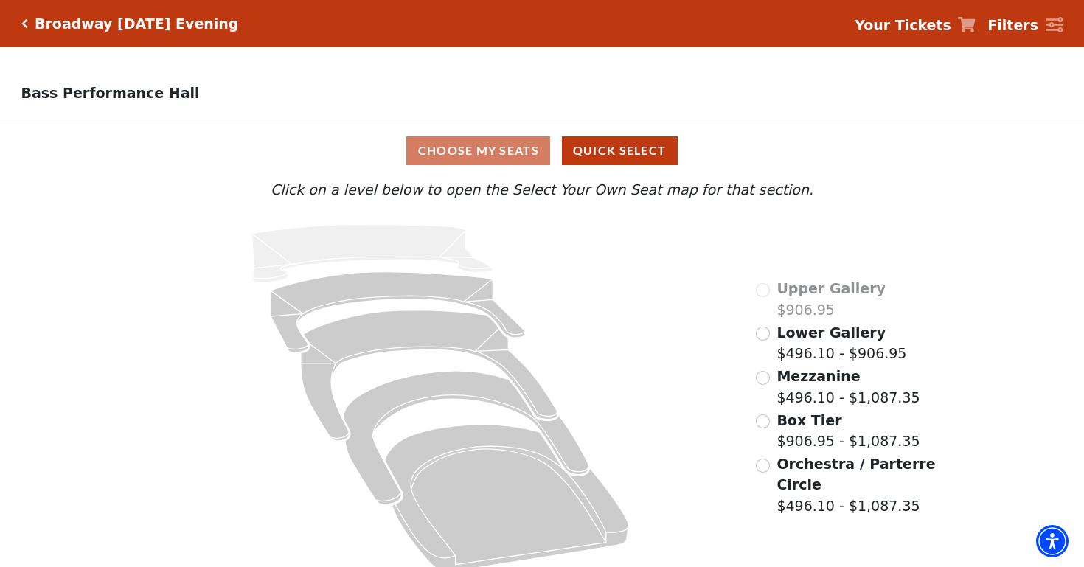
click at [764, 333] on input "Lower Gallery$496.10 - $906.95\a" at bounding box center [763, 334] width 14 height 14
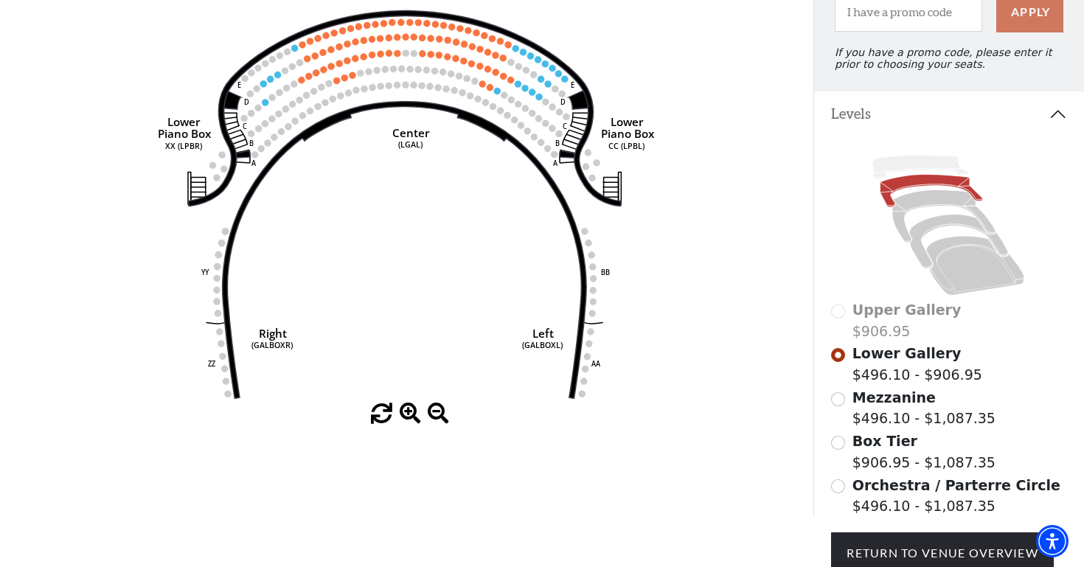
scroll to position [115, 0]
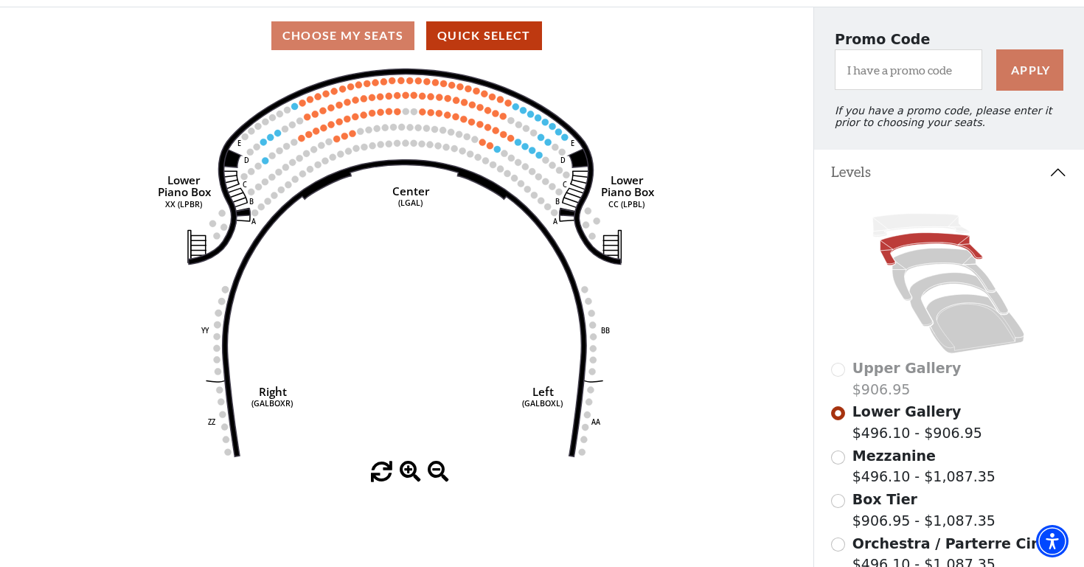
click at [838, 461] on input "Mezzanine$496.10 - $1,087.35\a" at bounding box center [838, 457] width 14 height 14
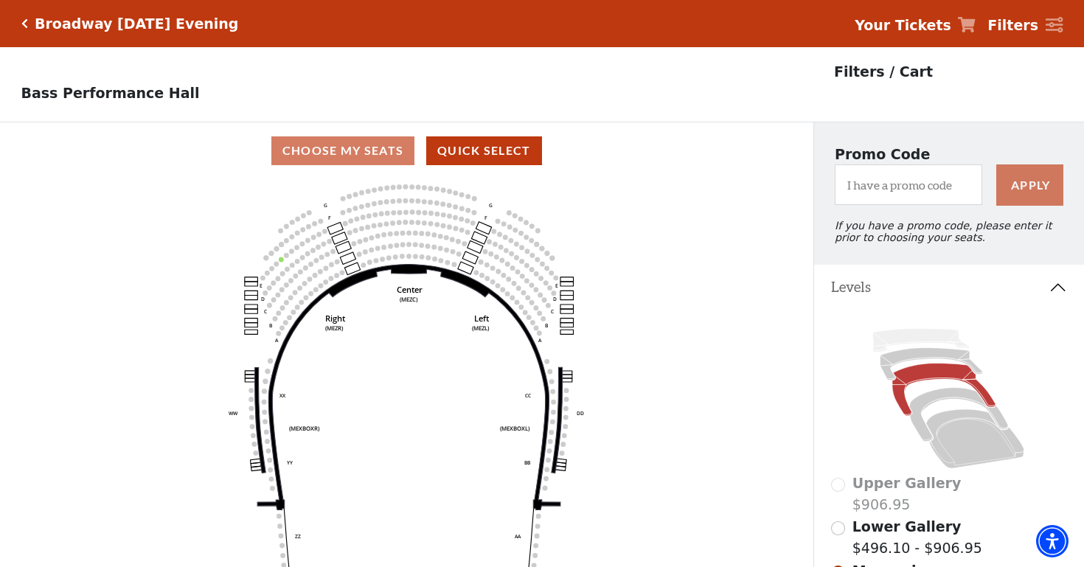
scroll to position [69, 0]
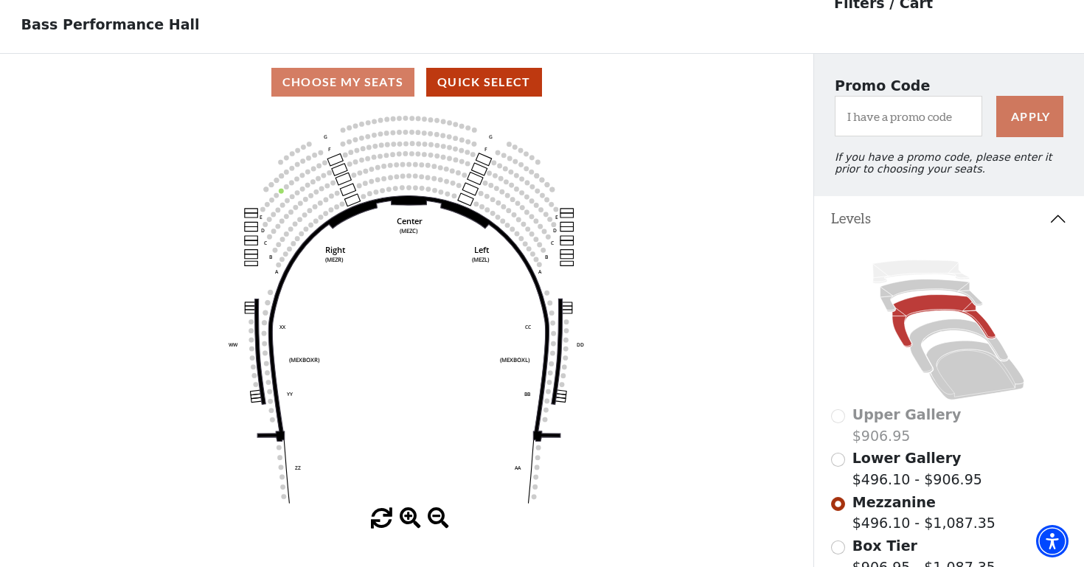
click at [839, 546] on input "Box Tier$906.95 - $1,087.35\a" at bounding box center [838, 547] width 14 height 14
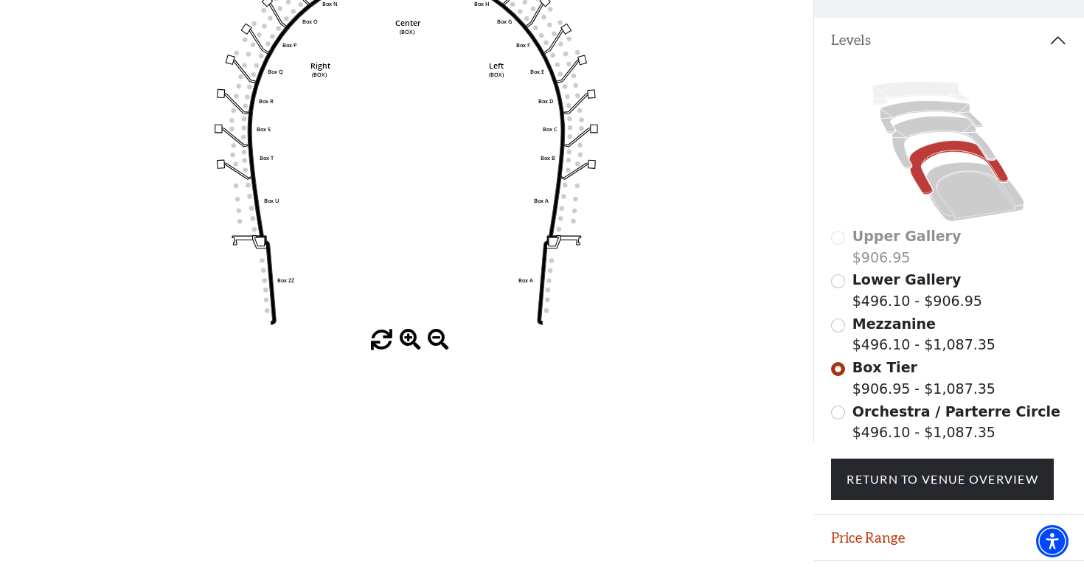
scroll to position [270, 0]
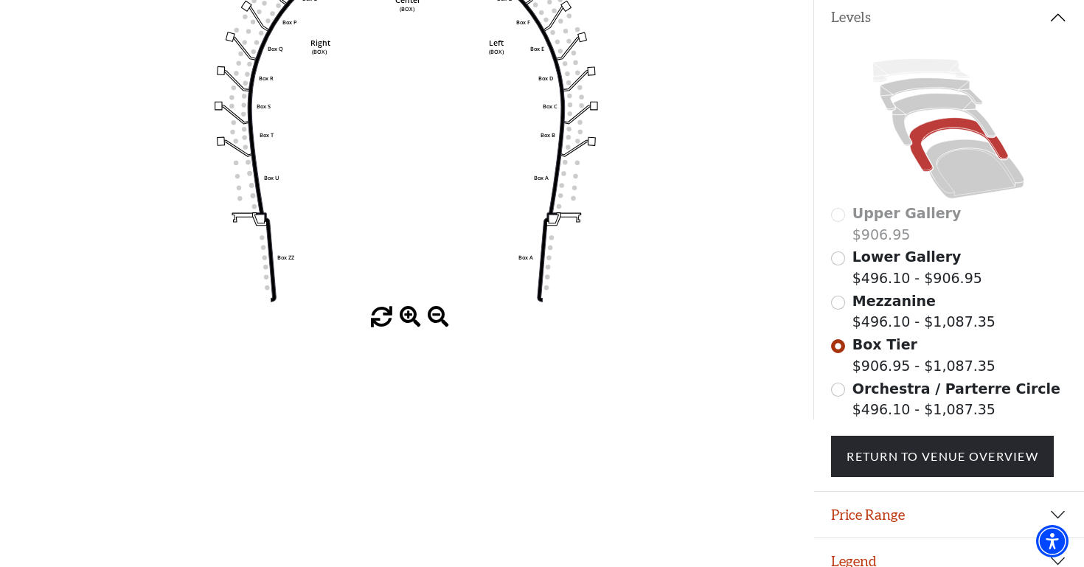
click at [841, 388] on input "Orchestra / Parterre Circle$496.10 - $1,087.35\a" at bounding box center [838, 390] width 14 height 14
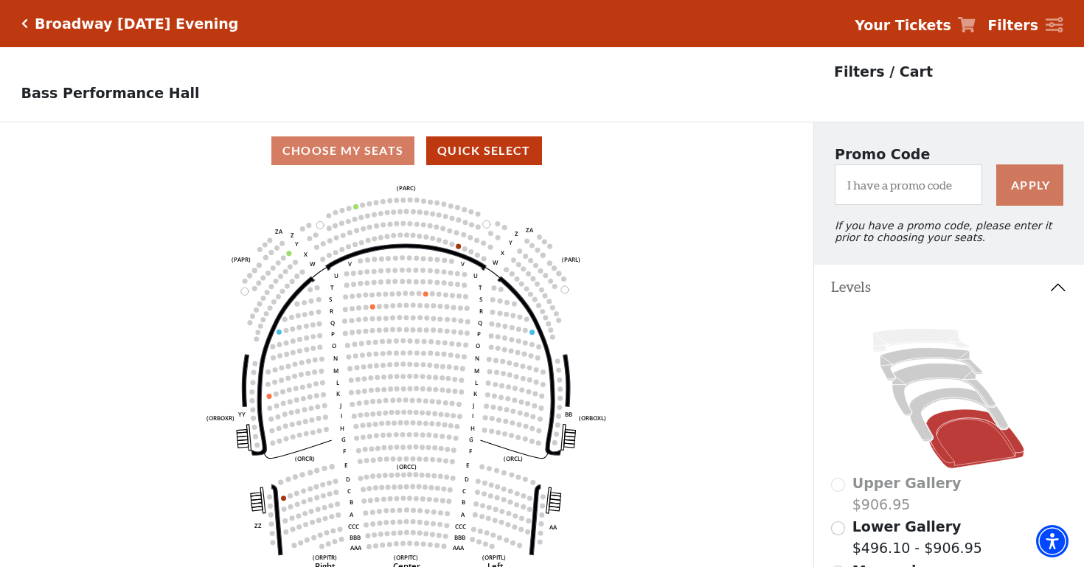
scroll to position [0, 0]
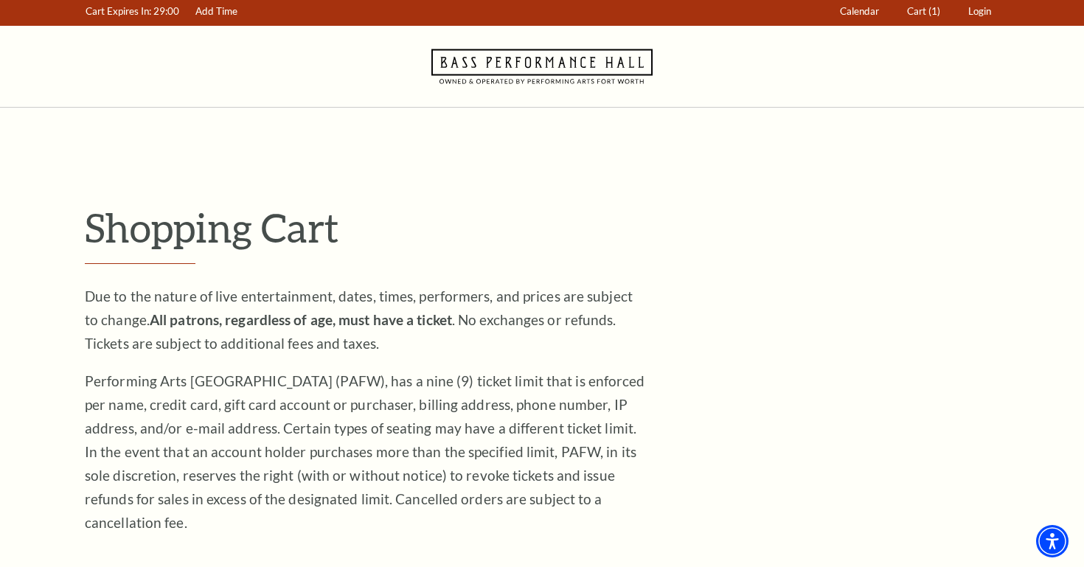
scroll to position [4, 0]
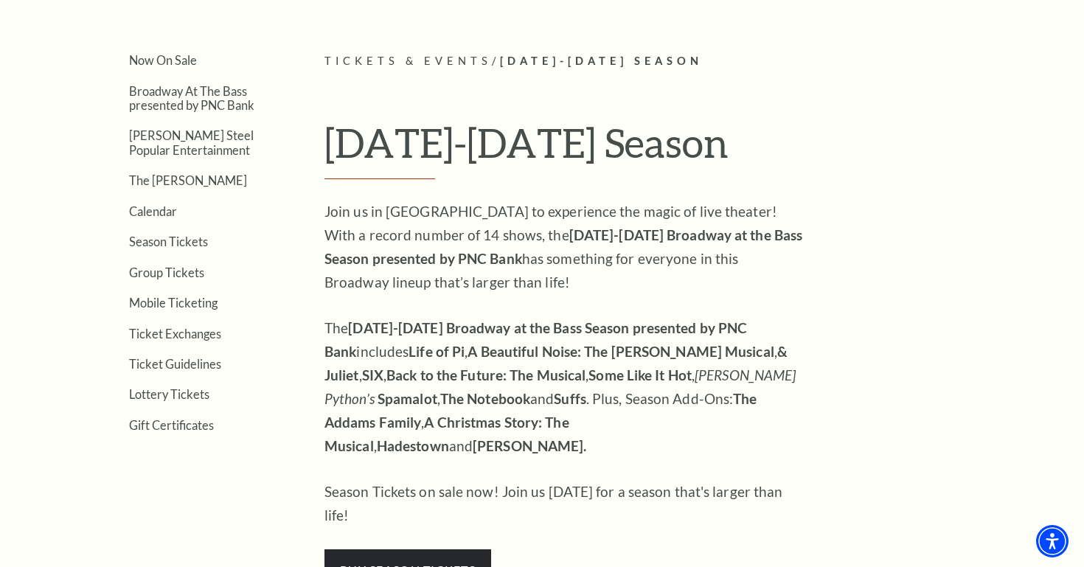
scroll to position [355, 0]
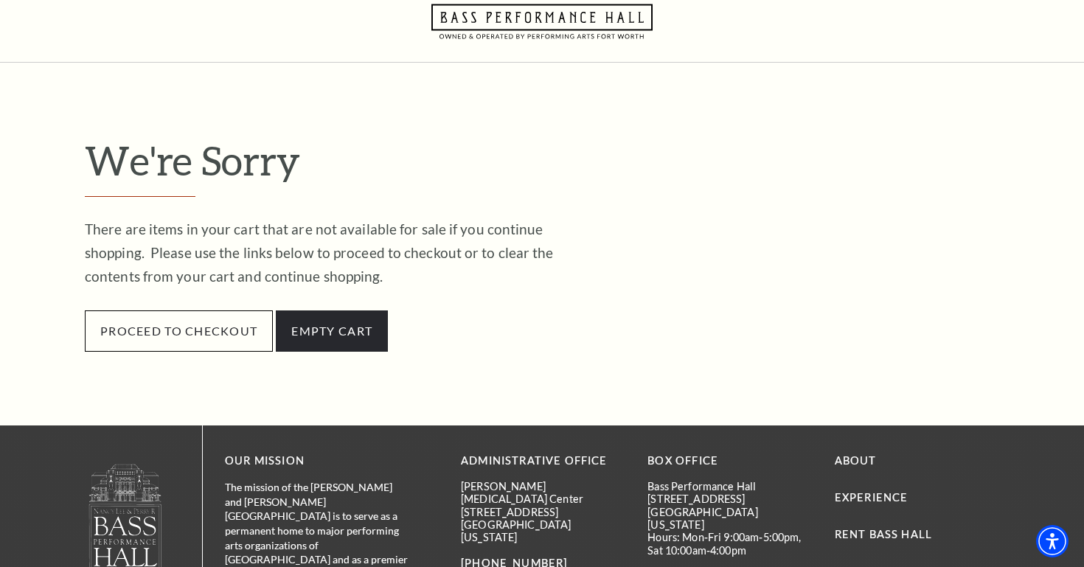
scroll to position [51, 0]
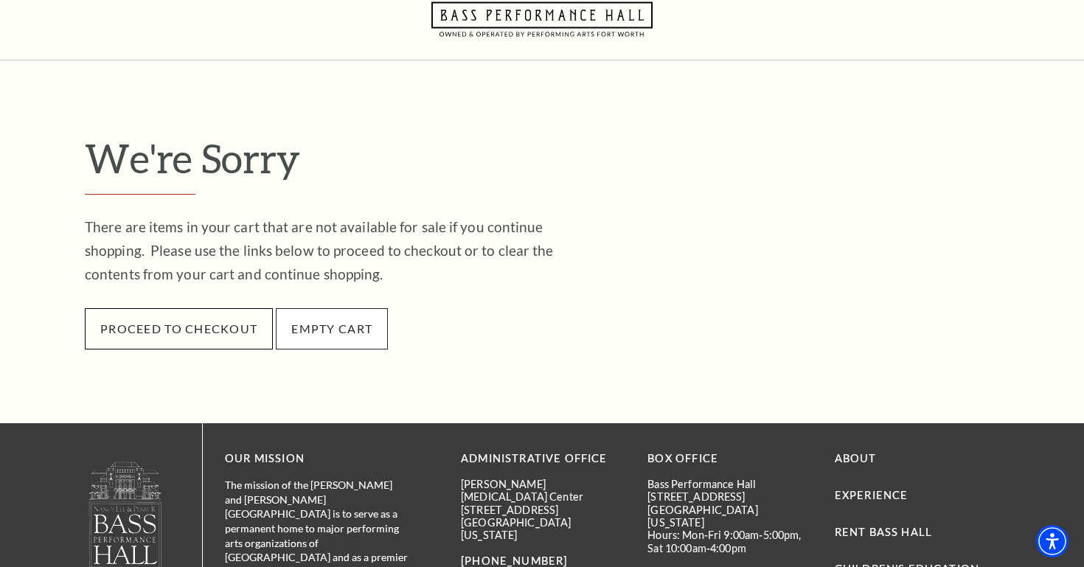
click at [350, 327] on button "Empty Cart" at bounding box center [332, 328] width 112 height 41
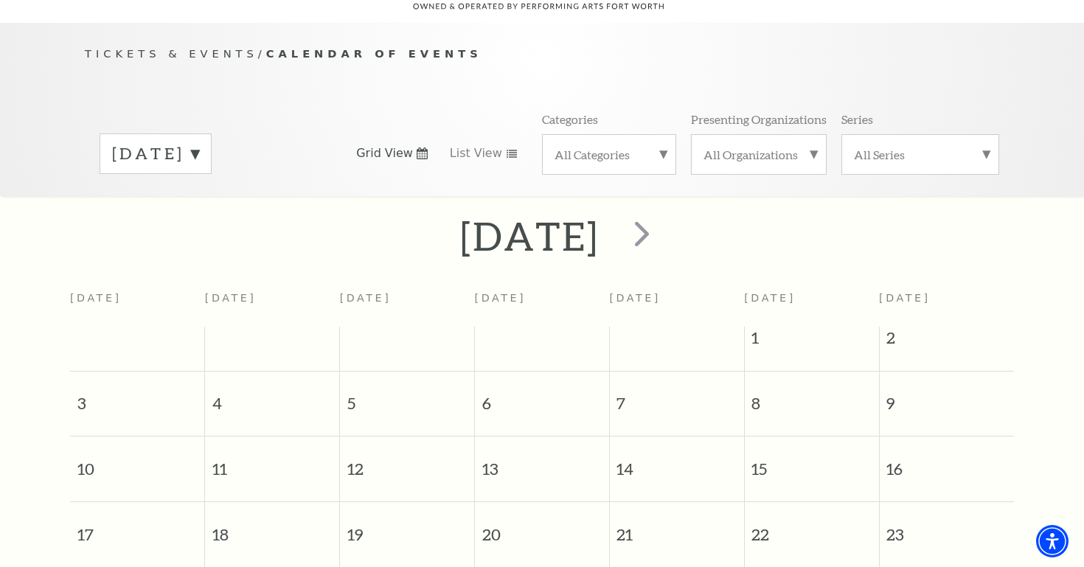
scroll to position [130, 0]
